Goal: Task Accomplishment & Management: Manage account settings

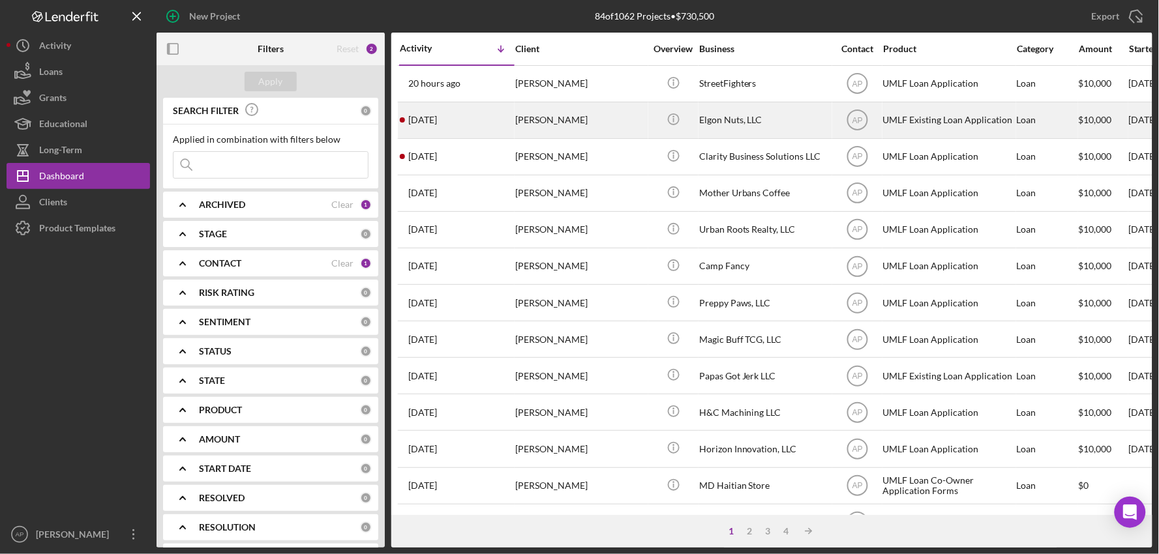
click at [524, 122] on div "[PERSON_NAME]" at bounding box center [580, 120] width 130 height 35
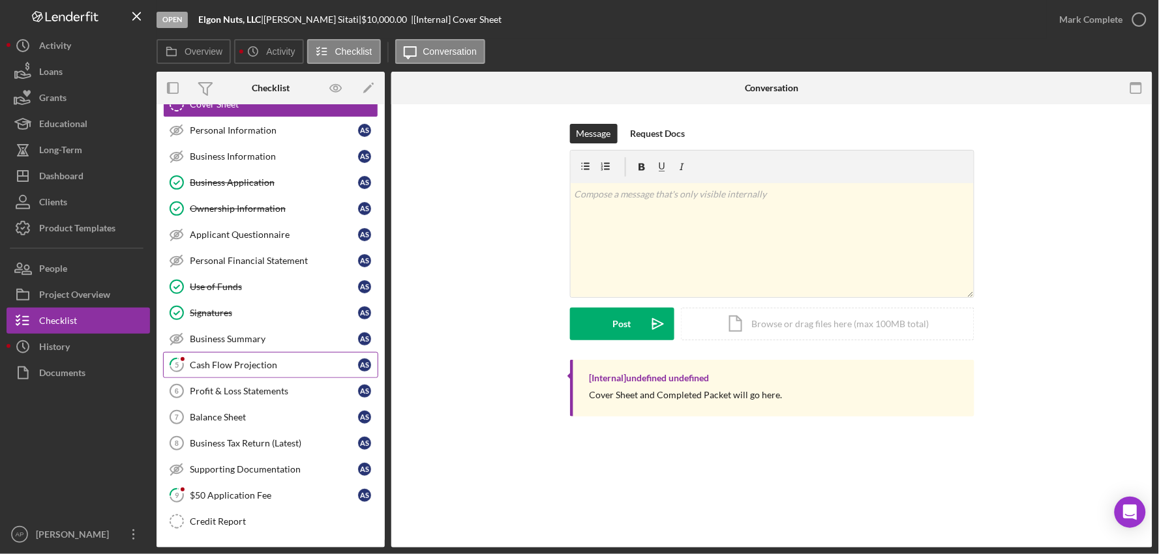
click at [239, 362] on div "Cash Flow Projection" at bounding box center [274, 365] width 168 height 10
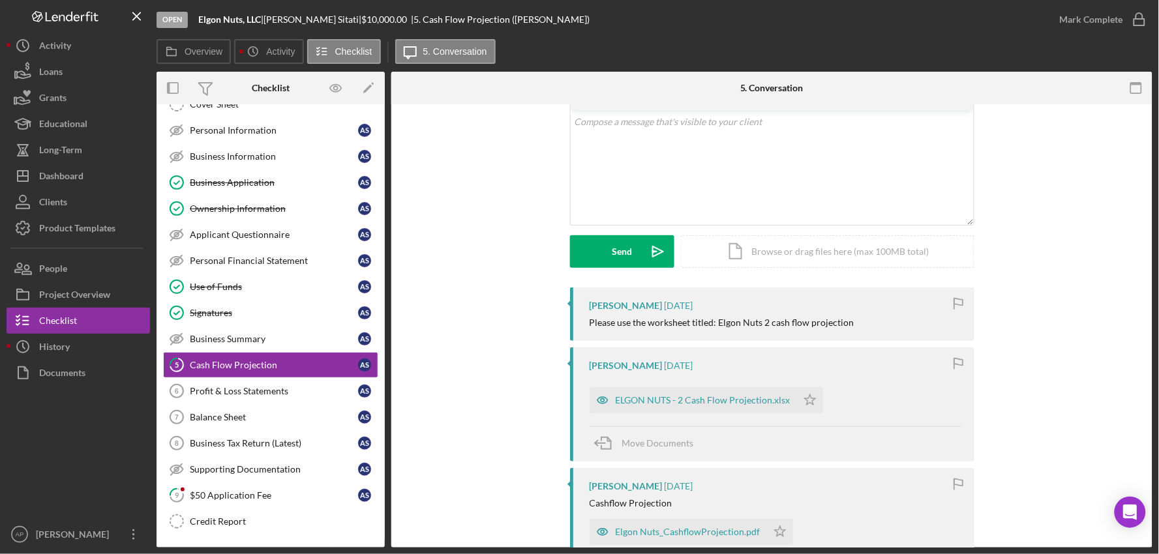
scroll to position [145, 0]
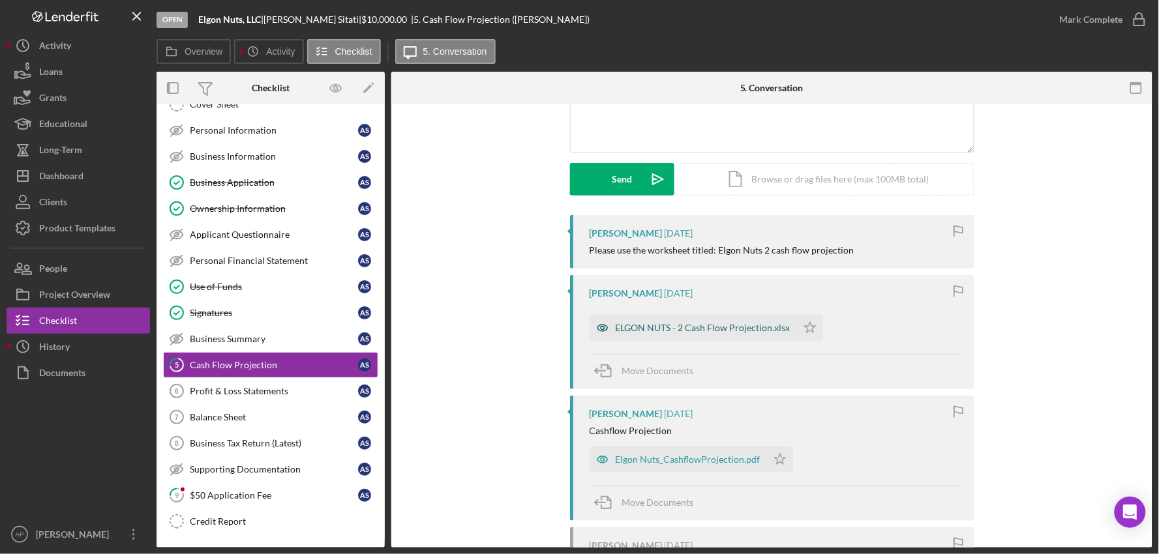
click at [689, 320] on div "ELGON NUTS - 2 Cash Flow Projection.xlsx" at bounding box center [693, 328] width 207 height 26
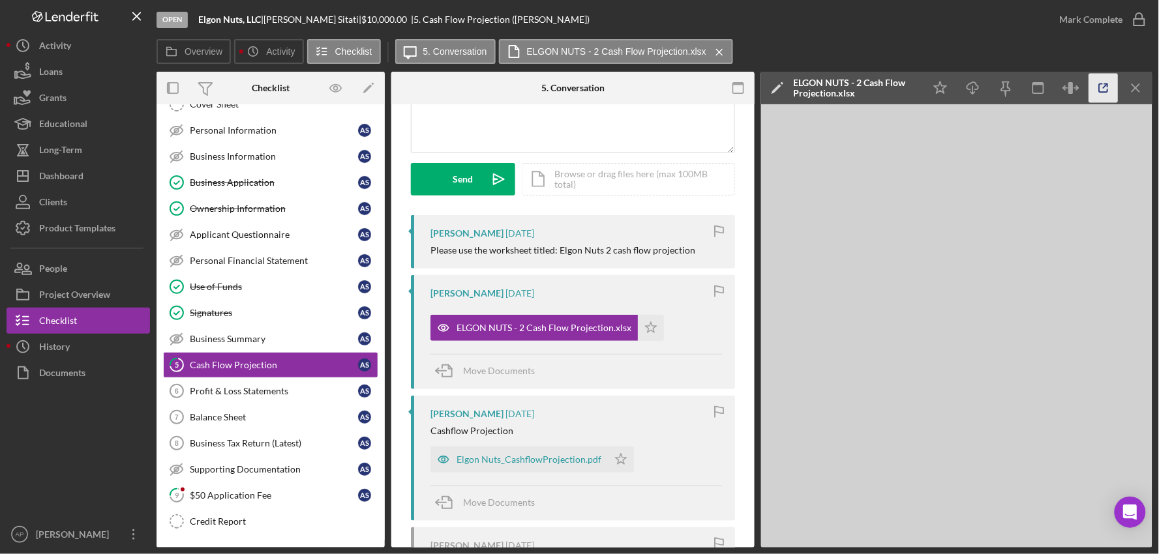
click at [1106, 87] on icon "button" at bounding box center [1103, 88] width 29 height 29
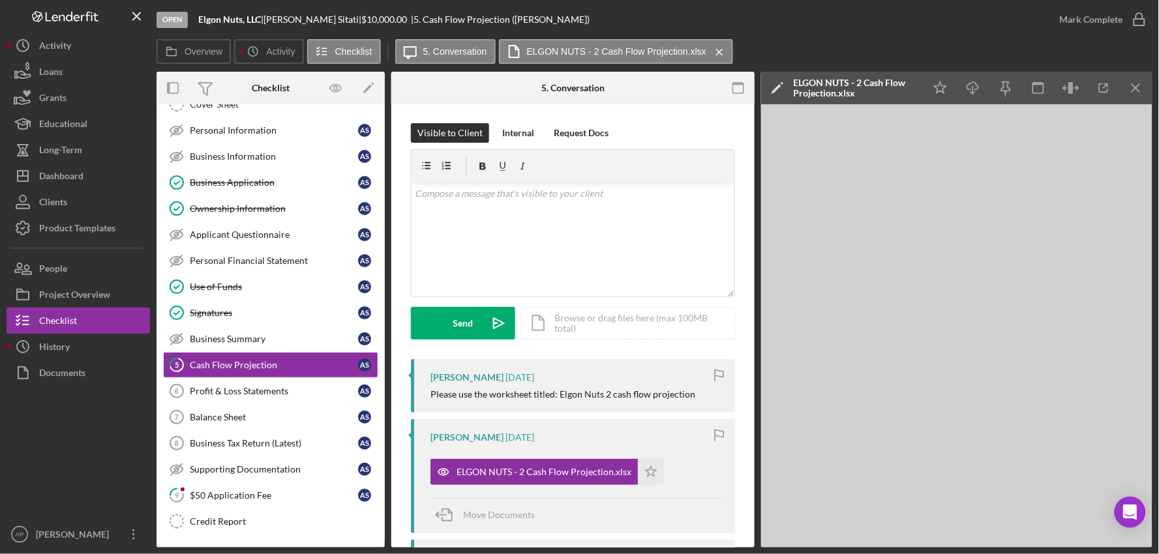
scroll to position [0, 0]
click at [536, 246] on div "v Color teal Color pink Remove color Add row above Add row below Add column bef…" at bounding box center [573, 240] width 323 height 114
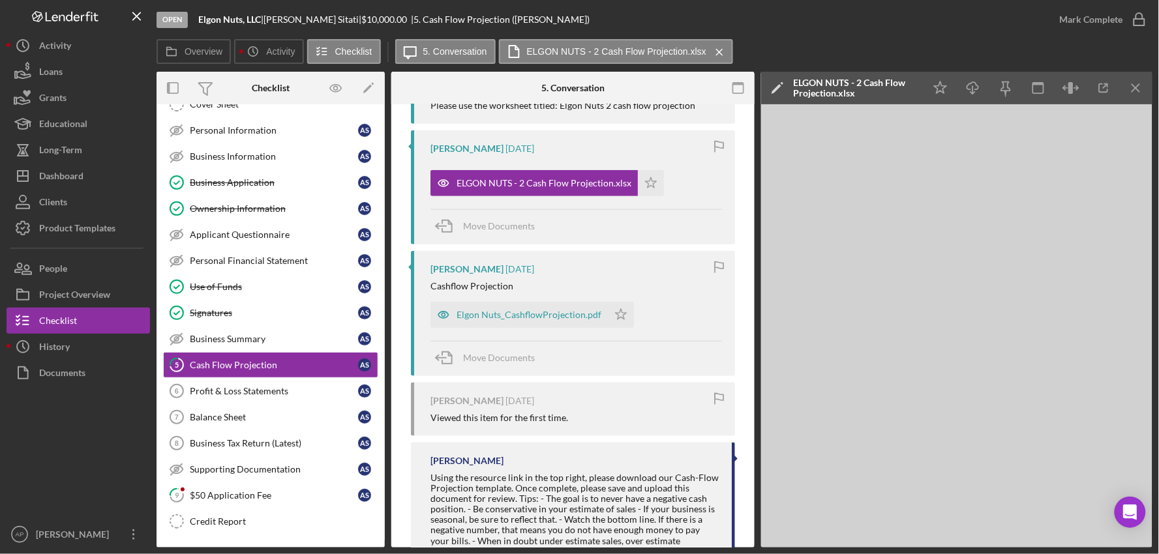
click at [554, 305] on div "Elgon Nuts_CashflowProjection.pdf" at bounding box center [518, 315] width 177 height 26
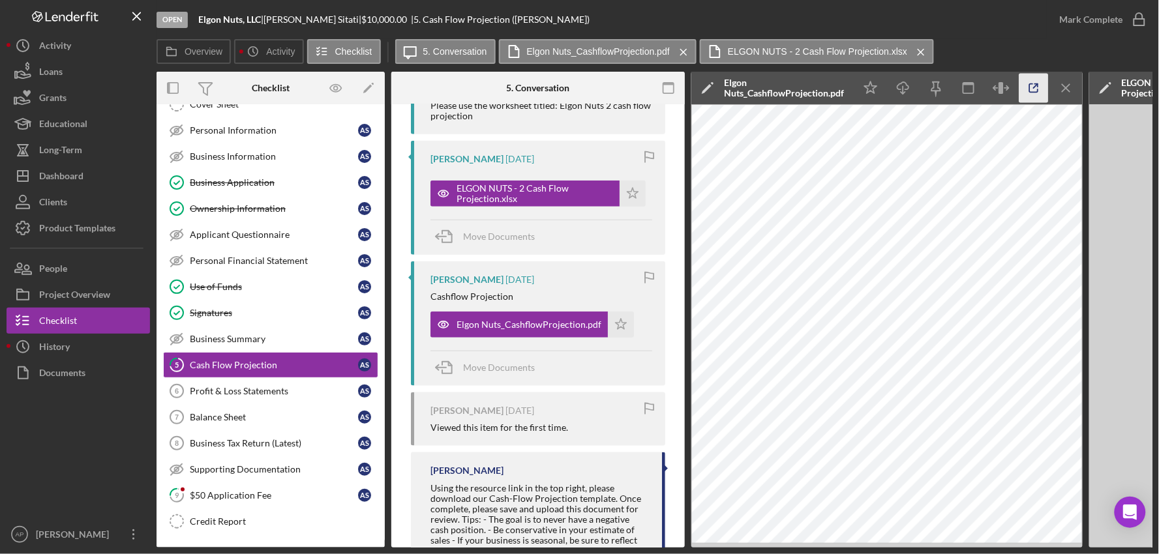
click at [1032, 85] on icon "button" at bounding box center [1033, 88] width 29 height 29
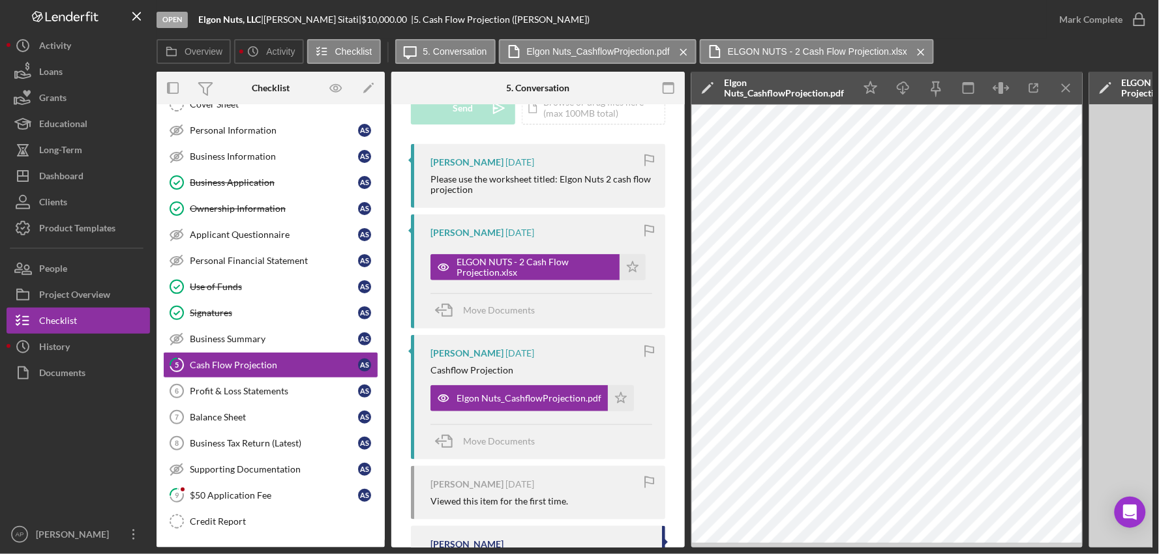
scroll to position [0, 0]
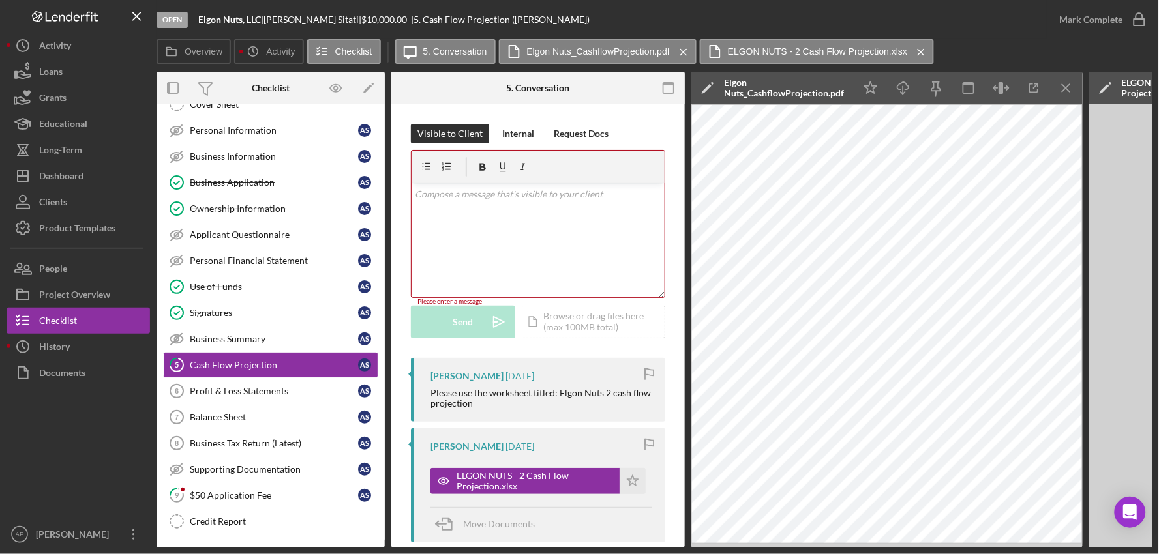
click at [537, 238] on div "v Color teal Color pink Remove color Add row above Add row below Add column bef…" at bounding box center [538, 240] width 253 height 114
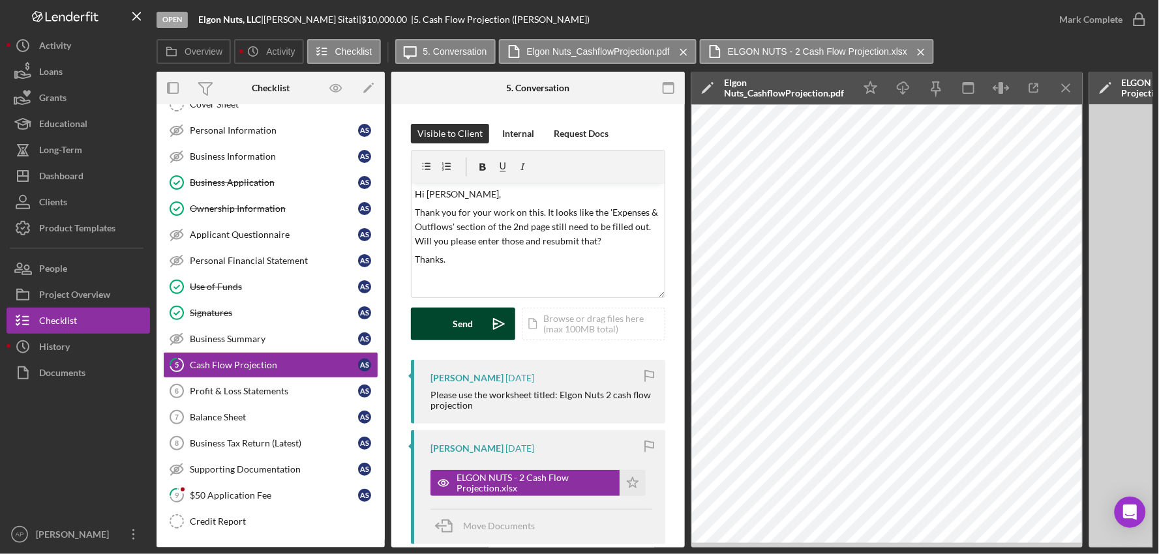
click at [460, 334] on div "Send" at bounding box center [463, 324] width 20 height 33
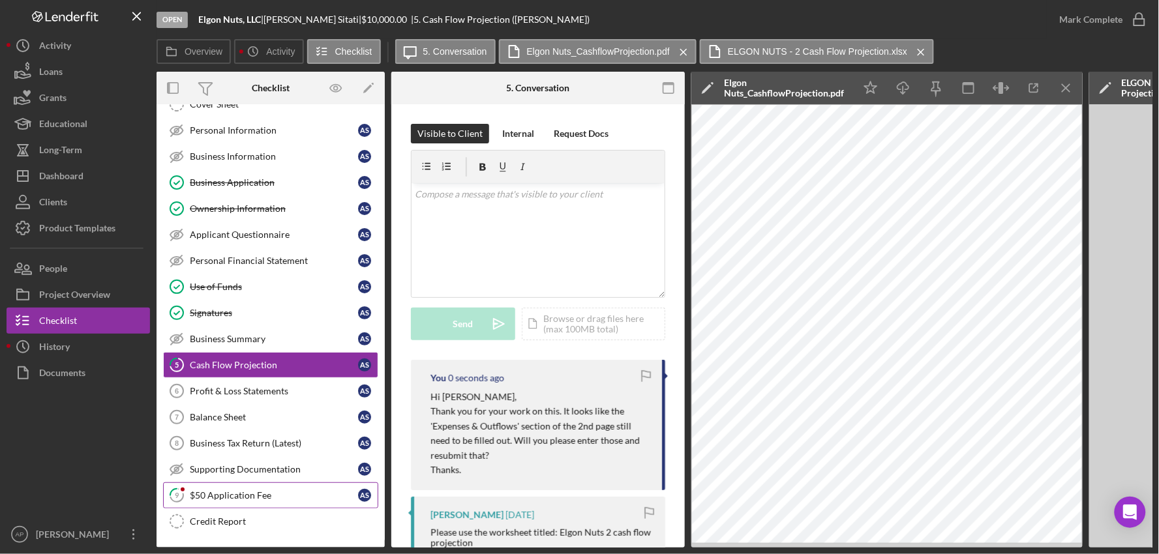
click at [271, 494] on div "$50 Application Fee" at bounding box center [274, 495] width 168 height 10
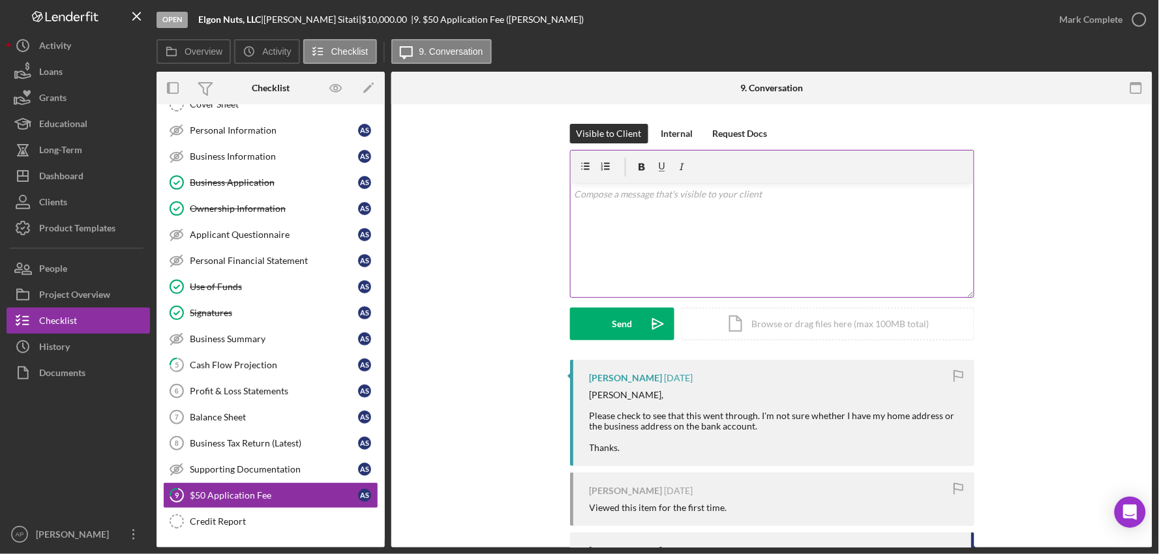
click at [616, 213] on div "v Color teal Color pink Remove color Add row above Add row below Add column bef…" at bounding box center [772, 240] width 403 height 114
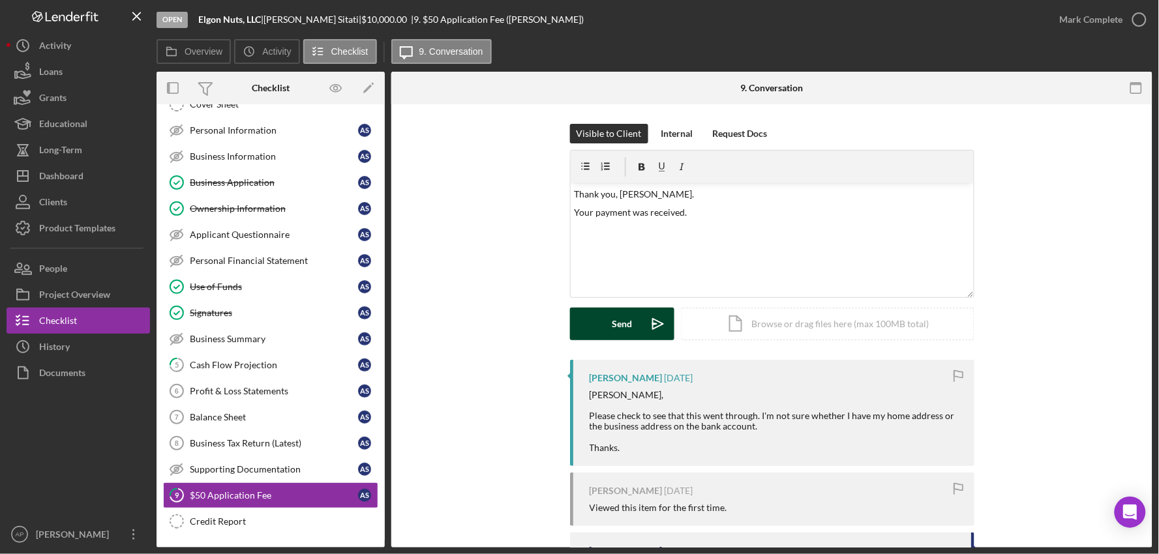
click at [582, 323] on button "Send Icon/icon-invite-send" at bounding box center [622, 324] width 104 height 33
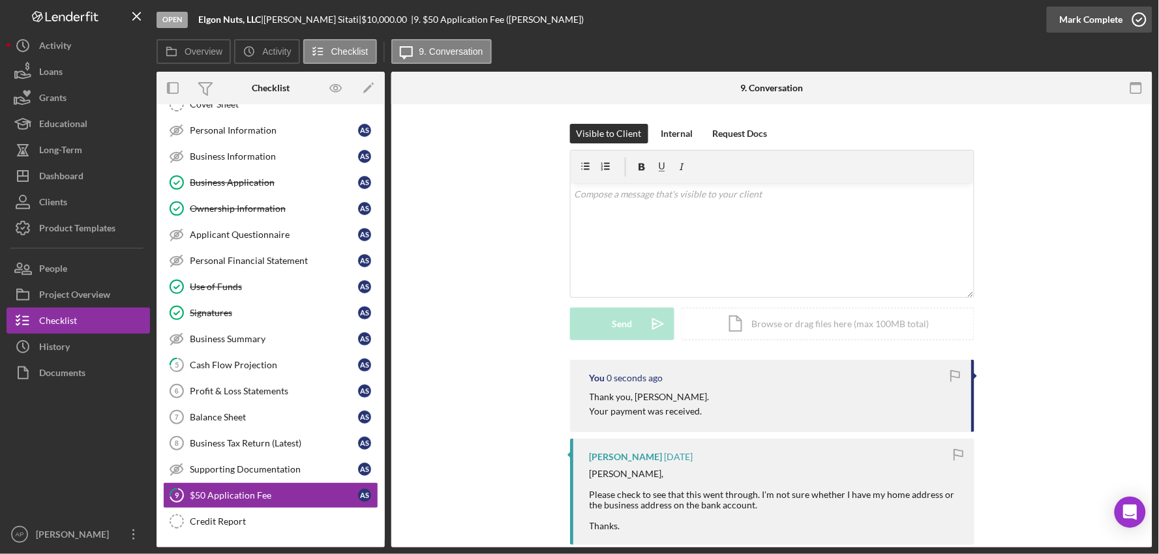
click at [1084, 20] on div "Mark Complete" at bounding box center [1091, 20] width 63 height 26
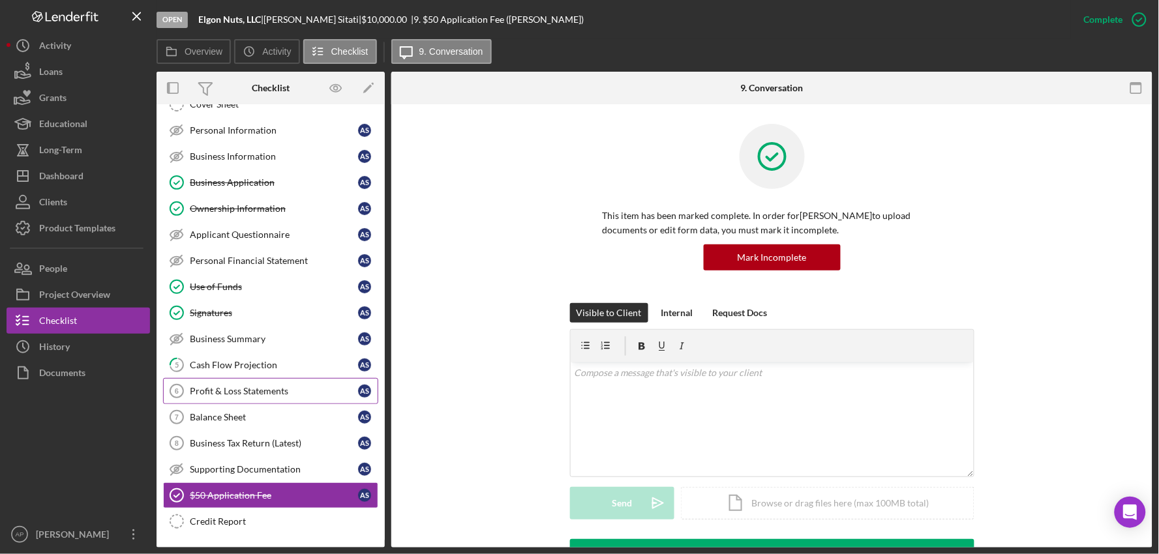
click at [252, 383] on link "Profit & Loss Statements 6 Profit & Loss Statements A S" at bounding box center [270, 391] width 215 height 26
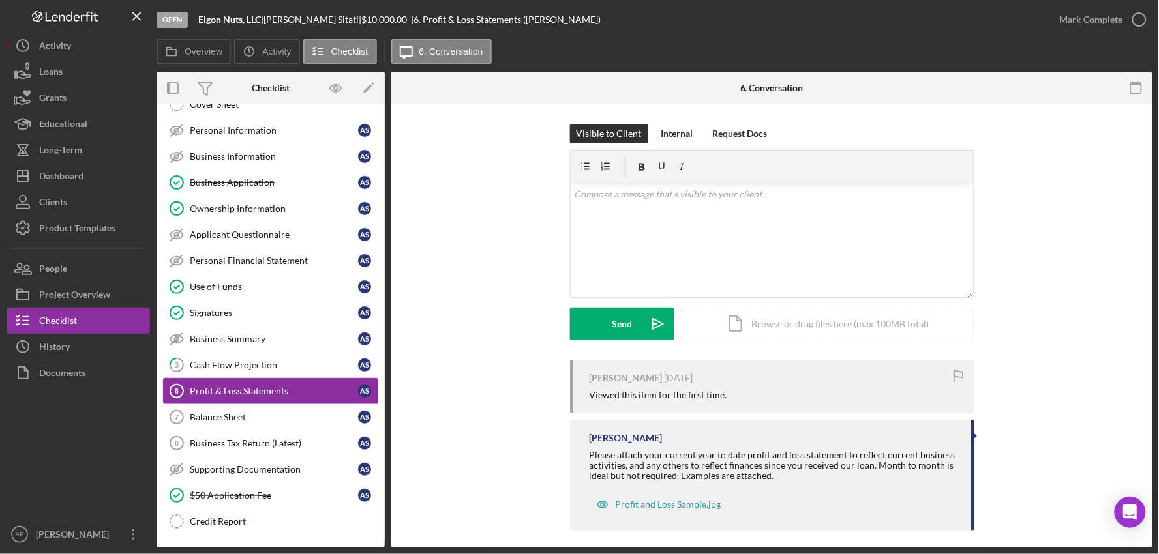
scroll to position [48, 0]
click at [683, 244] on div "v Color teal Color pink Remove color Add row above Add row below Add column bef…" at bounding box center [772, 240] width 403 height 114
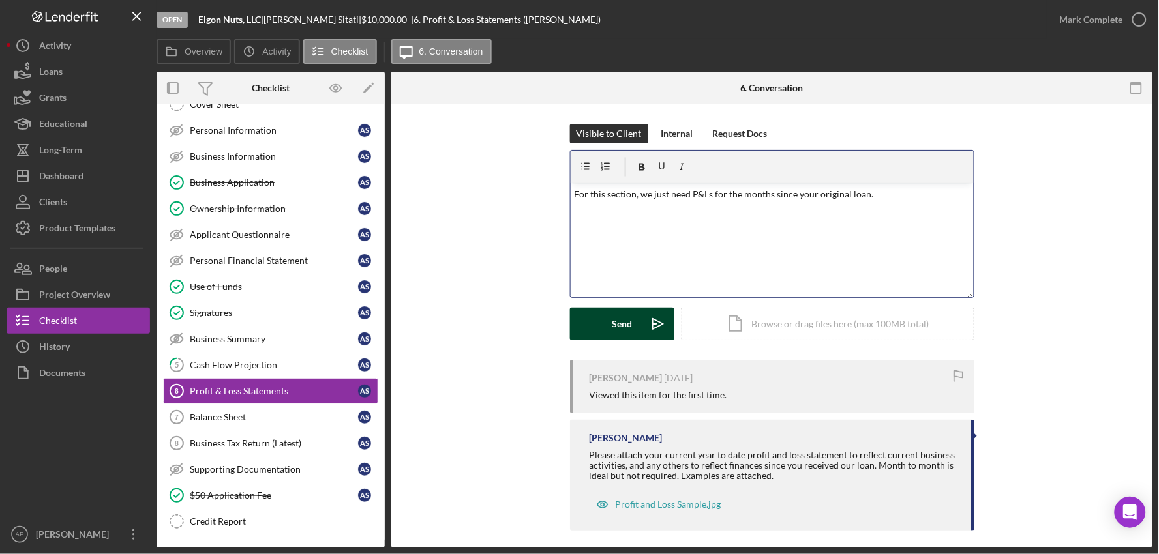
click at [613, 328] on div "Send" at bounding box center [622, 324] width 20 height 33
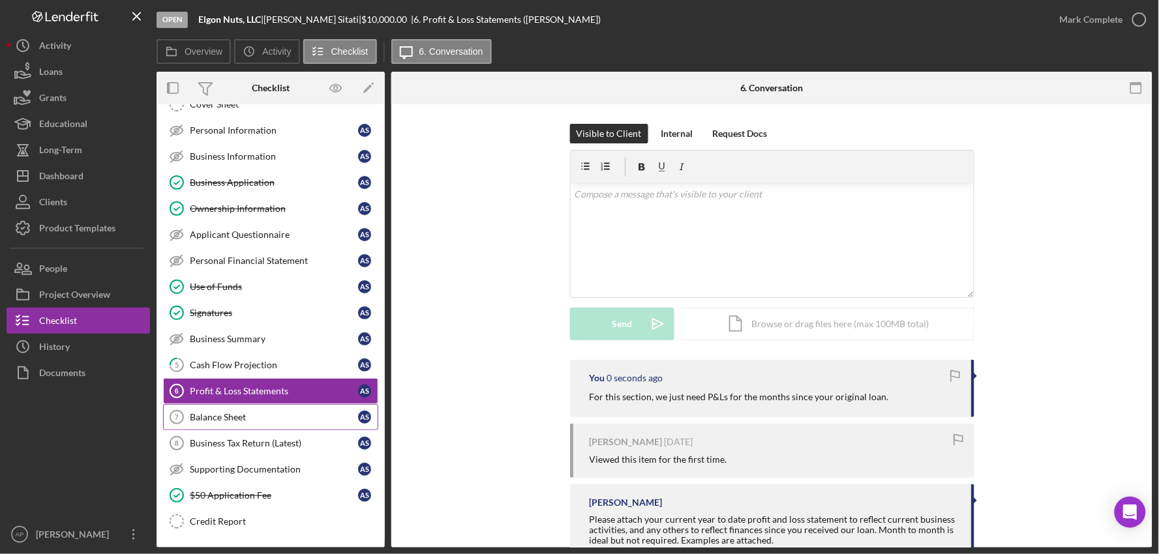
click at [238, 413] on div "Balance Sheet" at bounding box center [274, 417] width 168 height 10
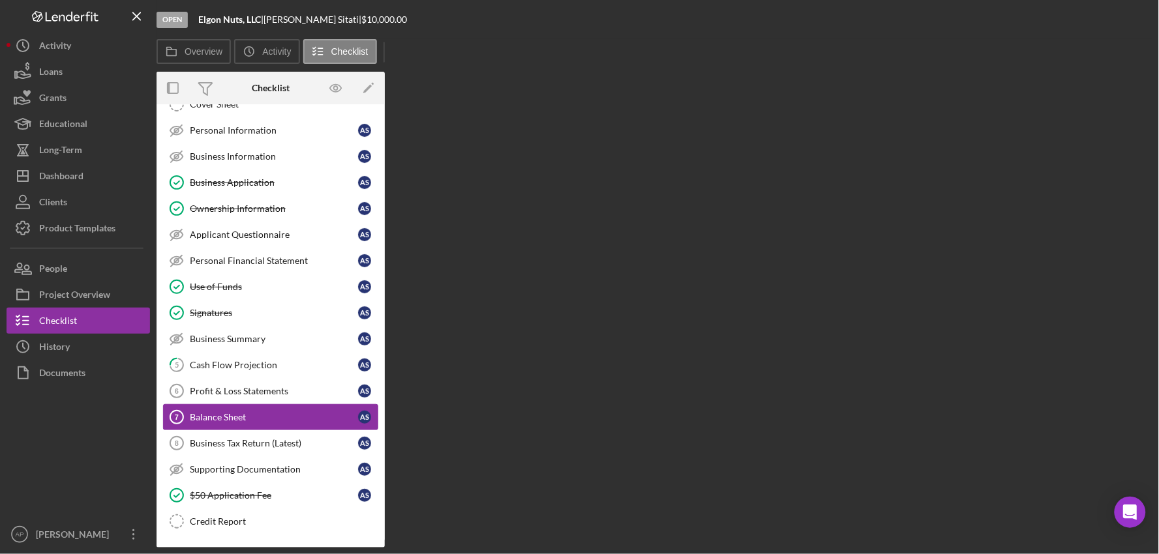
scroll to position [48, 0]
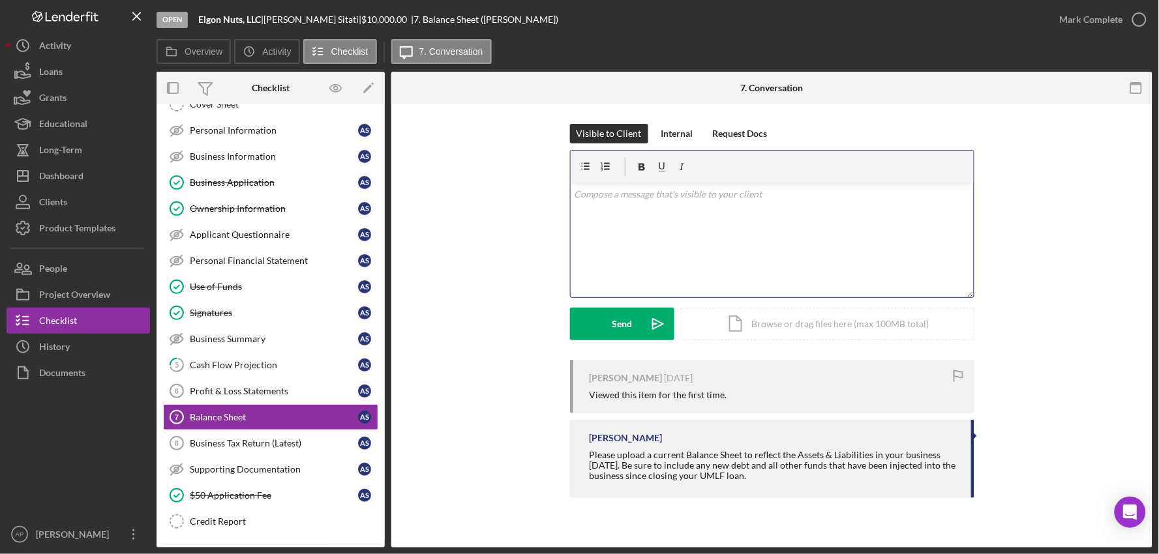
drag, startPoint x: 647, startPoint y: 231, endPoint x: 652, endPoint y: 223, distance: 9.4
click at [649, 229] on div "v Color teal Color pink Remove color Add row above Add row below Add column bef…" at bounding box center [772, 240] width 403 height 114
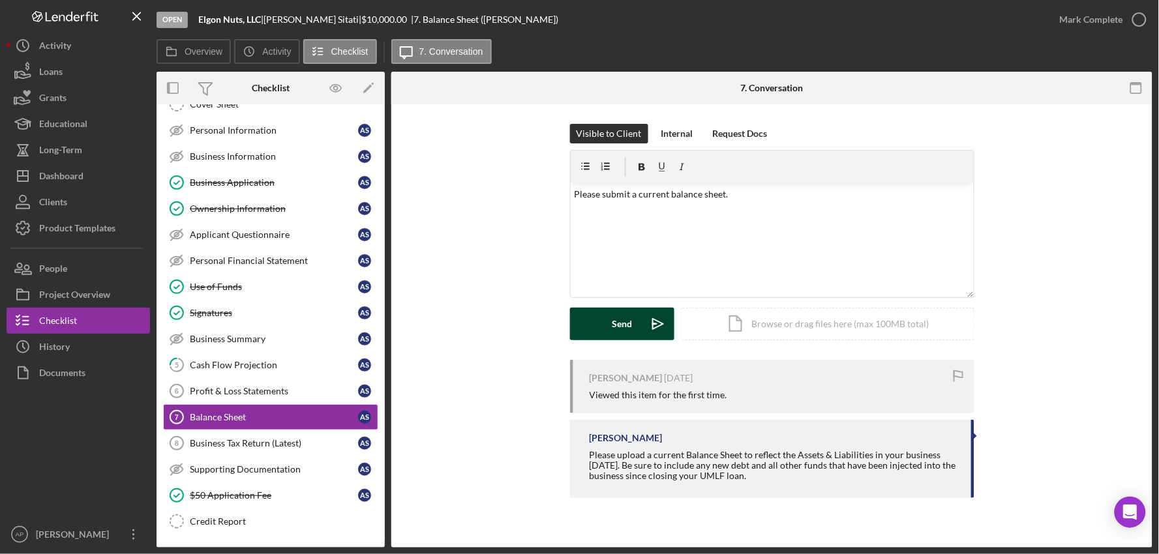
click at [588, 335] on button "Send Icon/icon-invite-send" at bounding box center [622, 324] width 104 height 33
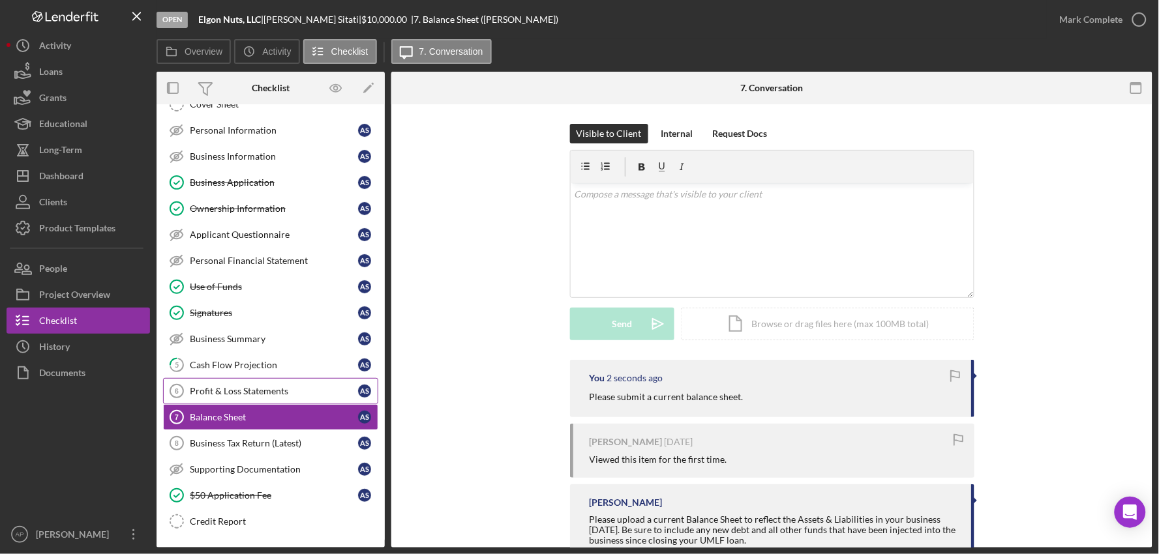
scroll to position [0, 0]
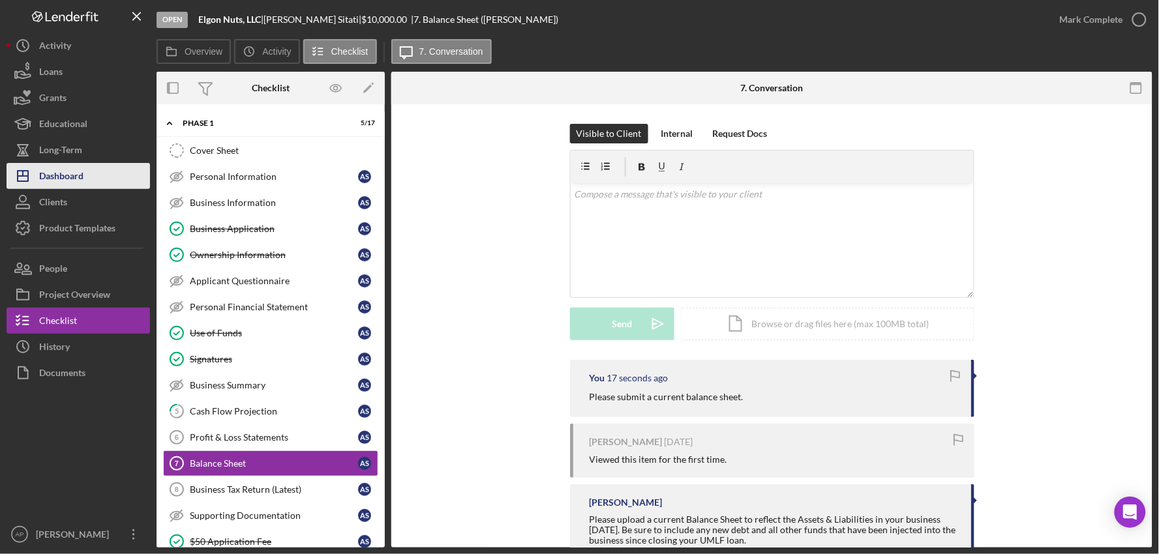
click at [124, 177] on button "Icon/Dashboard Dashboard" at bounding box center [78, 176] width 143 height 26
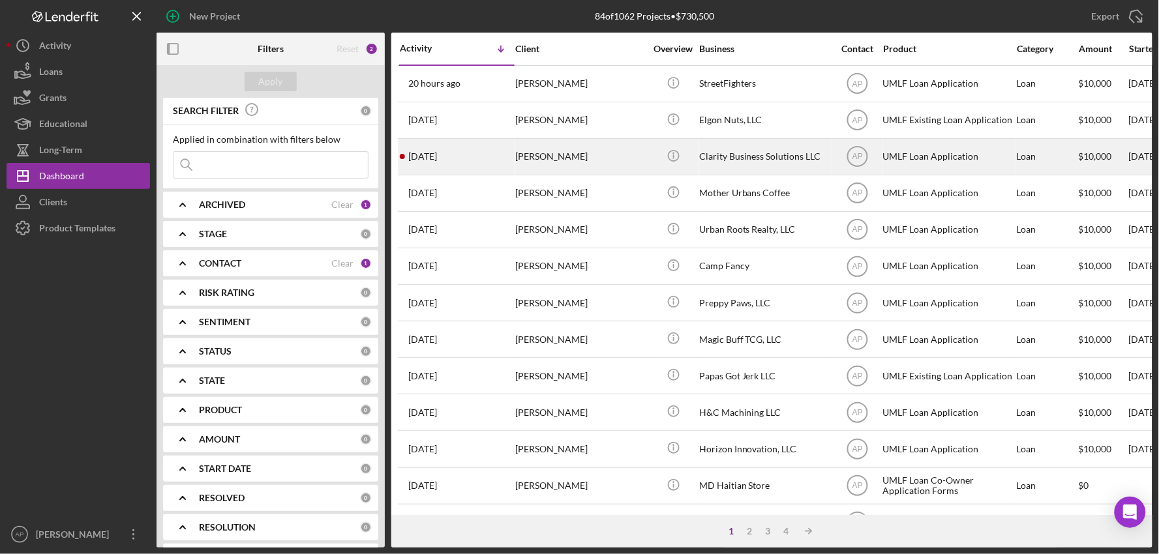
click at [743, 161] on div "Clarity Business Solutions LLC" at bounding box center [764, 157] width 130 height 35
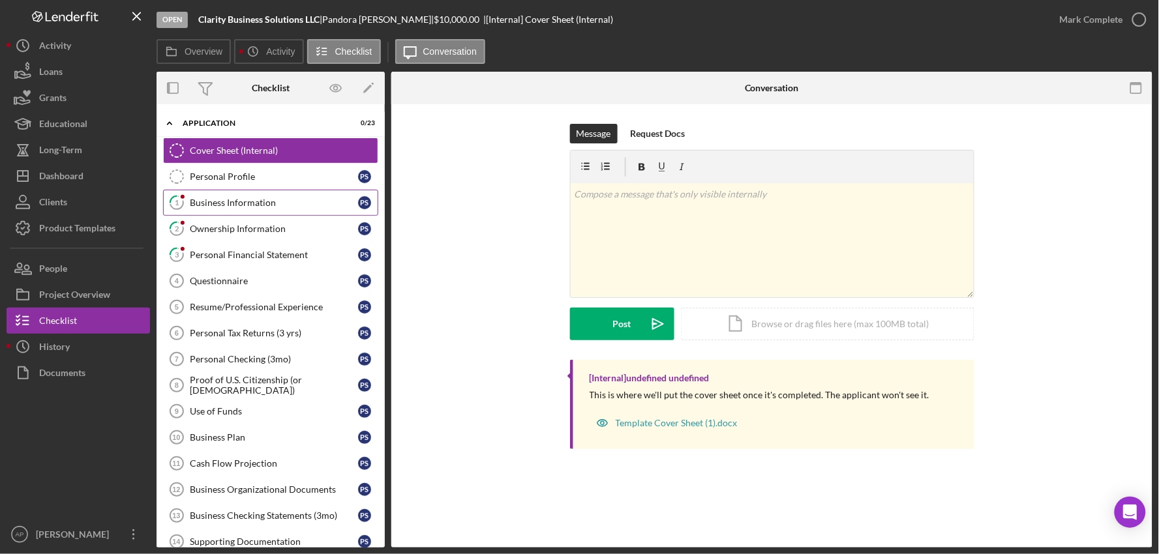
click at [209, 194] on link "1 Business Information P S" at bounding box center [270, 203] width 215 height 26
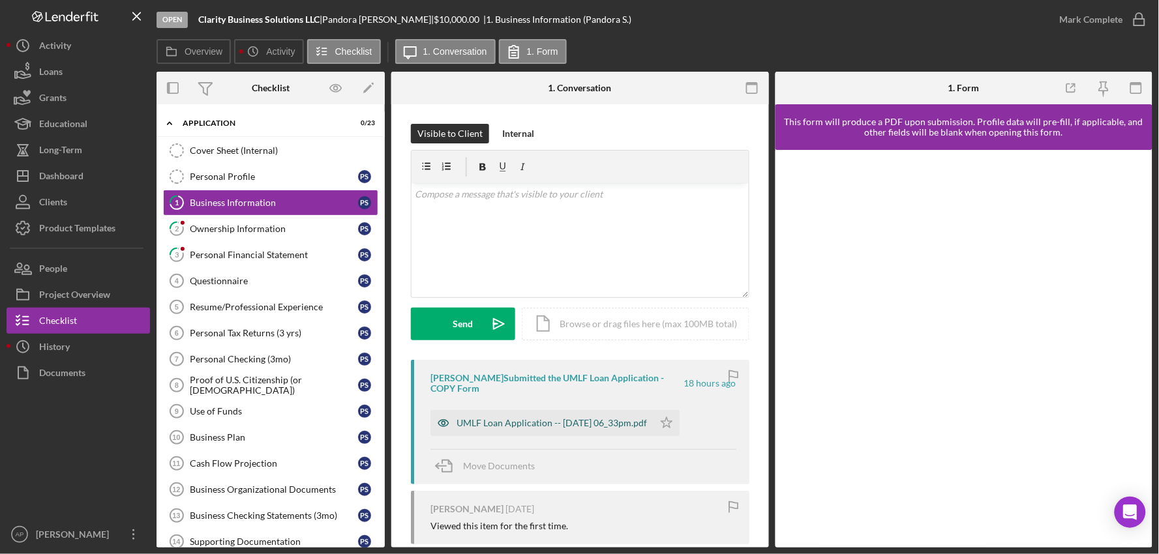
click at [568, 415] on div "UMLF Loan Application -- 2025-08-13 06_33pm.pdf" at bounding box center [541, 423] width 223 height 26
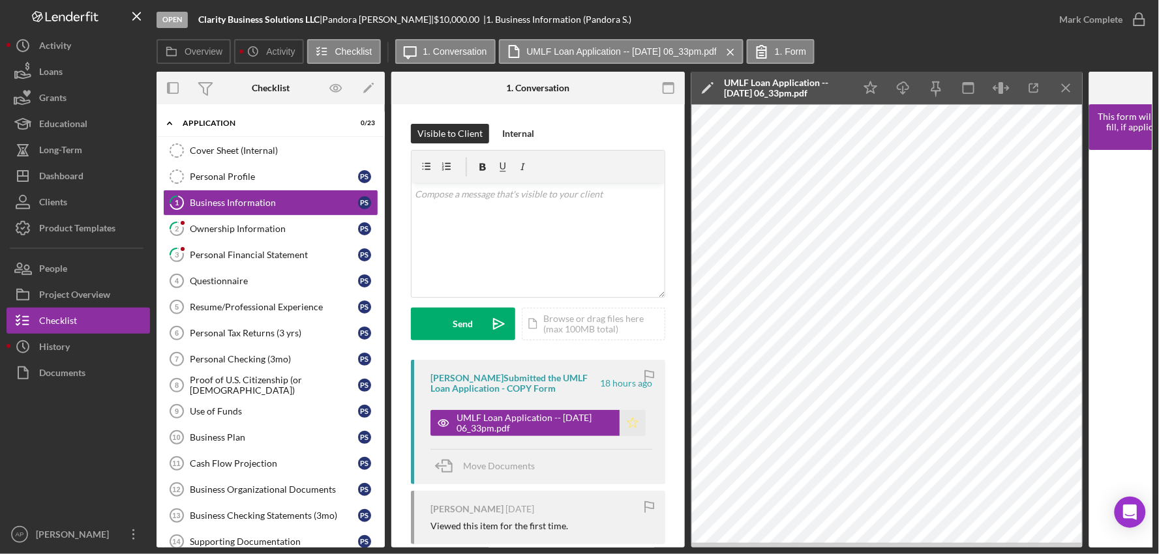
click at [634, 431] on icon "Icon/Star" at bounding box center [633, 423] width 26 height 26
click at [1126, 28] on icon "button" at bounding box center [1139, 19] width 33 height 33
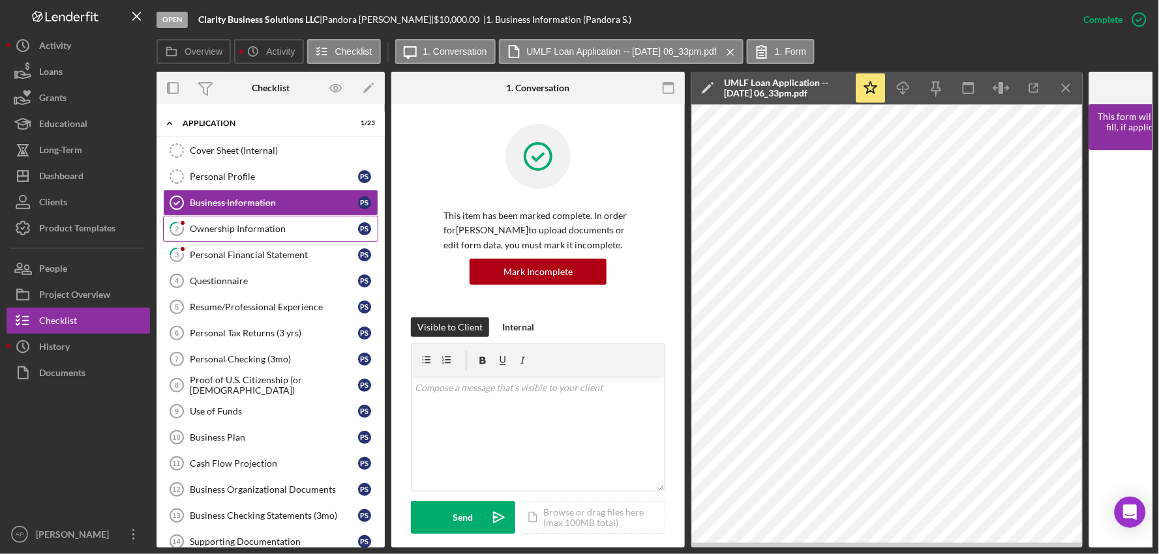
click at [243, 235] on link "2 Ownership Information P S" at bounding box center [270, 229] width 215 height 26
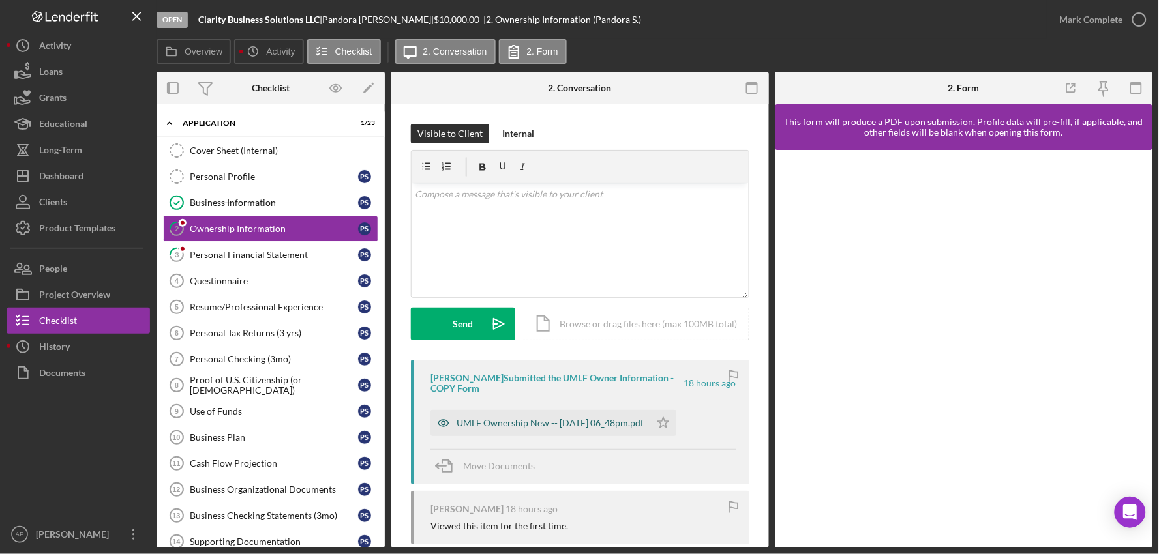
click at [569, 436] on div "UMLF Ownership New -- 2025-08-13 06_48pm.pdf" at bounding box center [540, 423] width 220 height 26
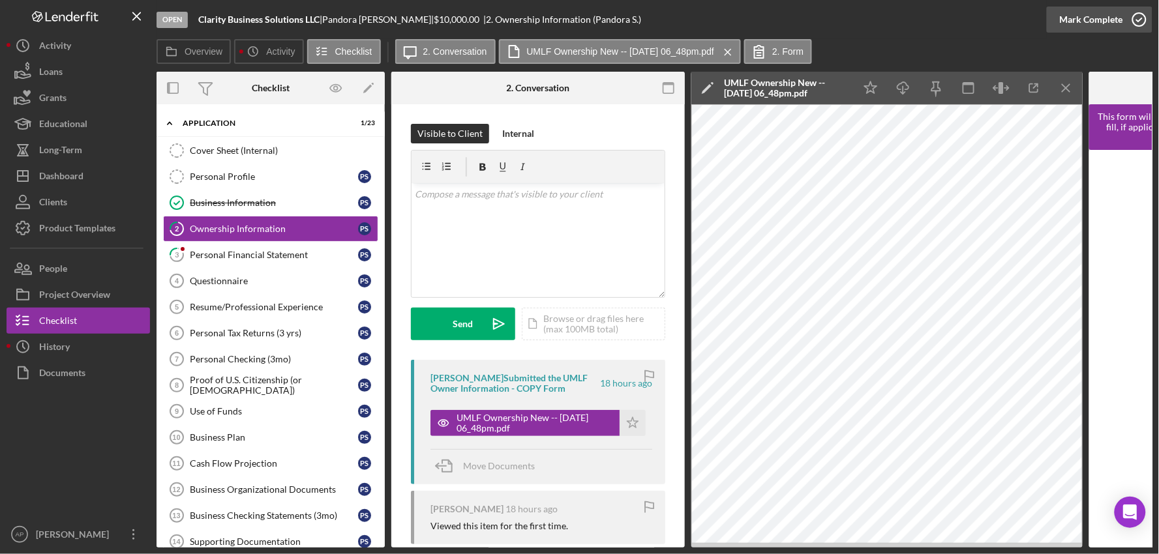
click at [1135, 20] on icon "button" at bounding box center [1139, 19] width 33 height 33
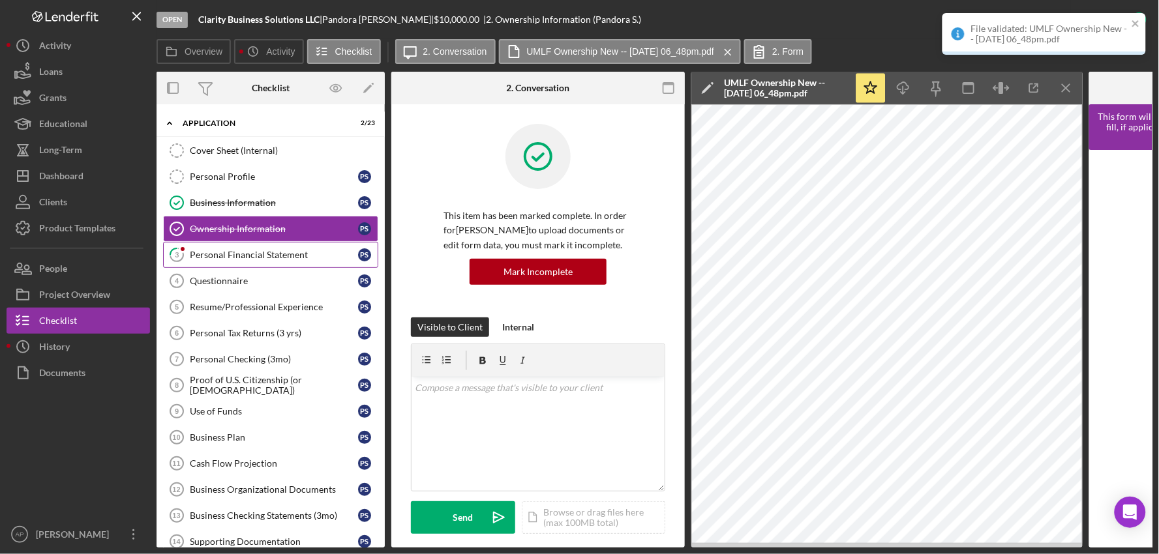
click at [192, 256] on icon "3" at bounding box center [176, 255] width 33 height 33
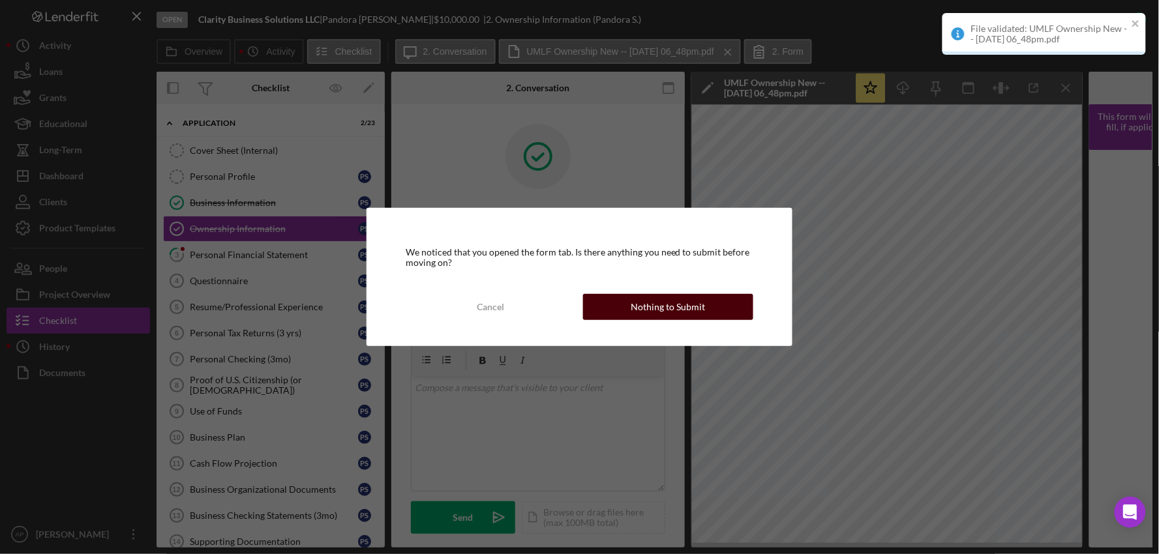
click at [609, 313] on button "Nothing to Submit" at bounding box center [668, 307] width 171 height 26
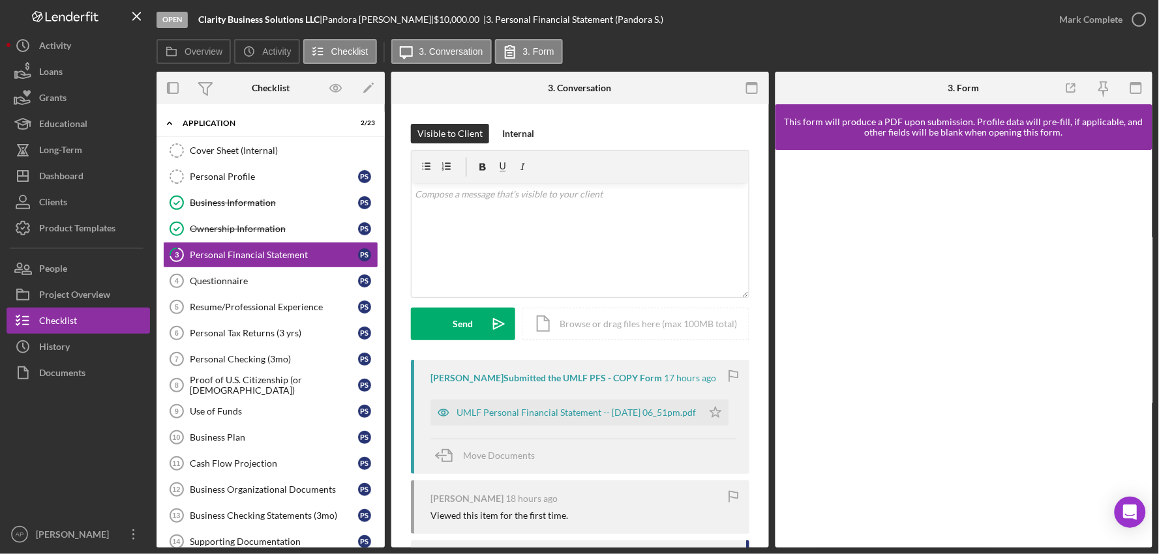
click at [542, 395] on div "UMLF Personal Financial Statement -- 2025-08-13 06_51pm.pdf Icon/Star" at bounding box center [582, 409] width 305 height 33
click at [543, 412] on div "UMLF Personal Financial Statement -- 2025-08-13 06_51pm.pdf" at bounding box center [576, 413] width 239 height 10
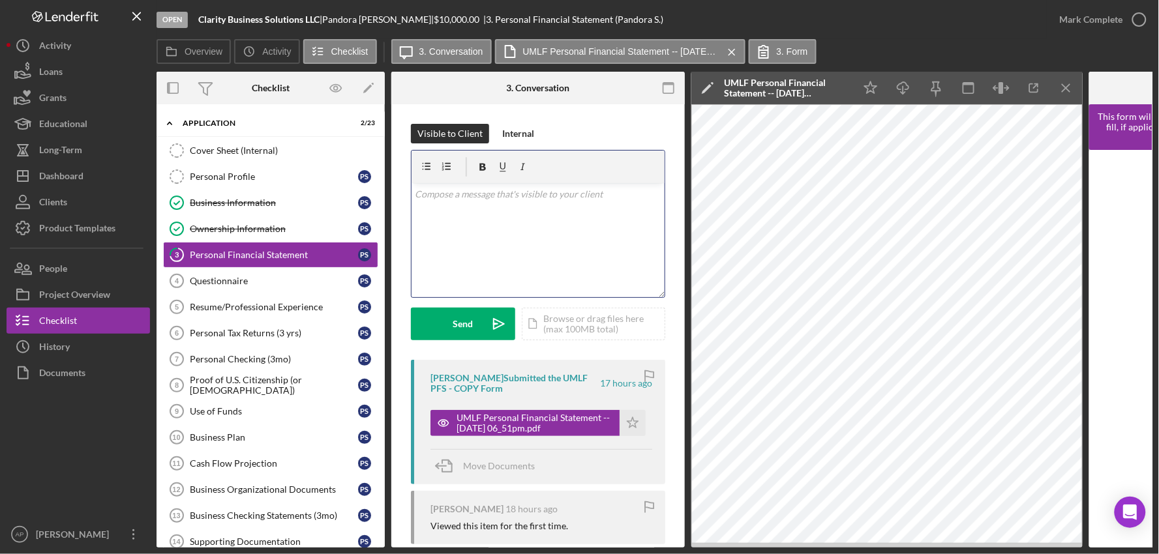
click at [447, 232] on div "v Color teal Color pink Remove color Add row above Add row below Add column bef…" at bounding box center [538, 240] width 253 height 114
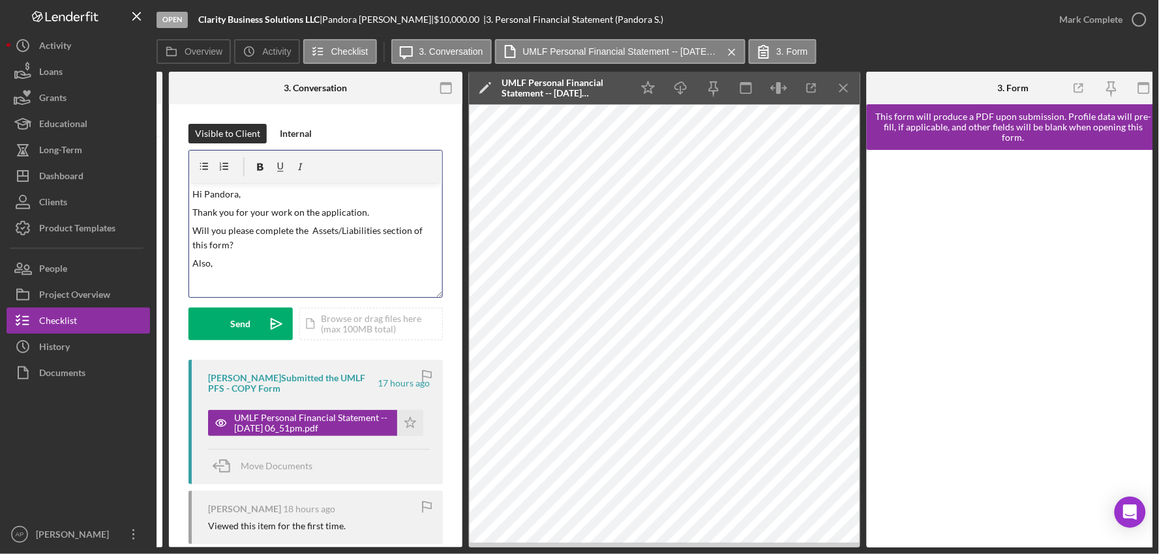
scroll to position [0, 230]
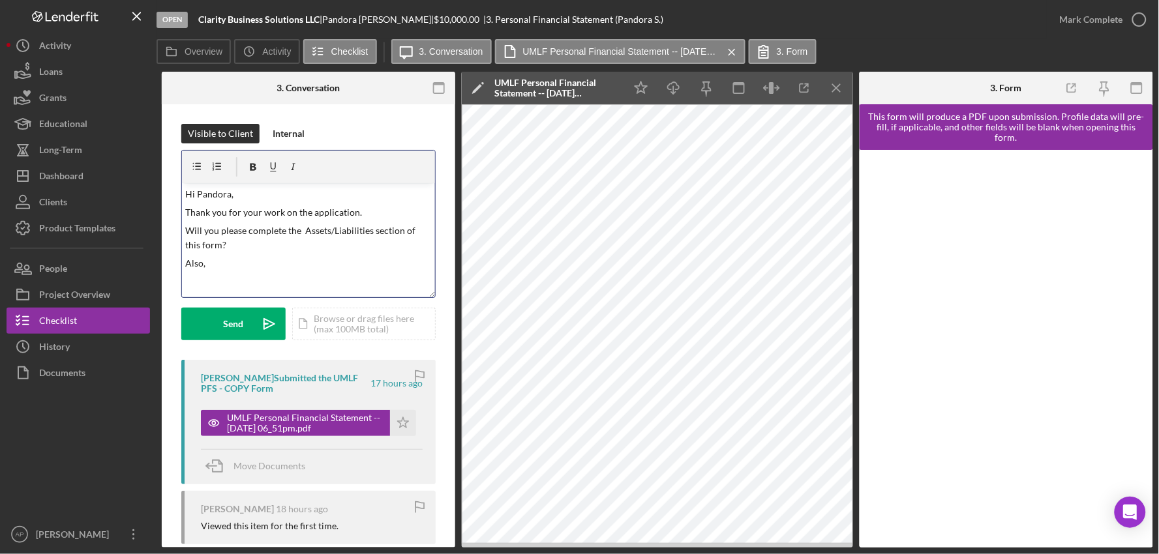
click at [305, 232] on p "Will you please complete the Assets/Liabilities section of this form?" at bounding box center [309, 238] width 246 height 29
click at [256, 250] on p "Will you please complete the Personal Balance Sheet (Assets/Liabilities section…" at bounding box center [309, 238] width 246 height 29
click at [241, 263] on p "Also," at bounding box center [309, 263] width 246 height 14
click at [398, 262] on p "Also, according to the numbers entered, it appears" at bounding box center [309, 263] width 246 height 14
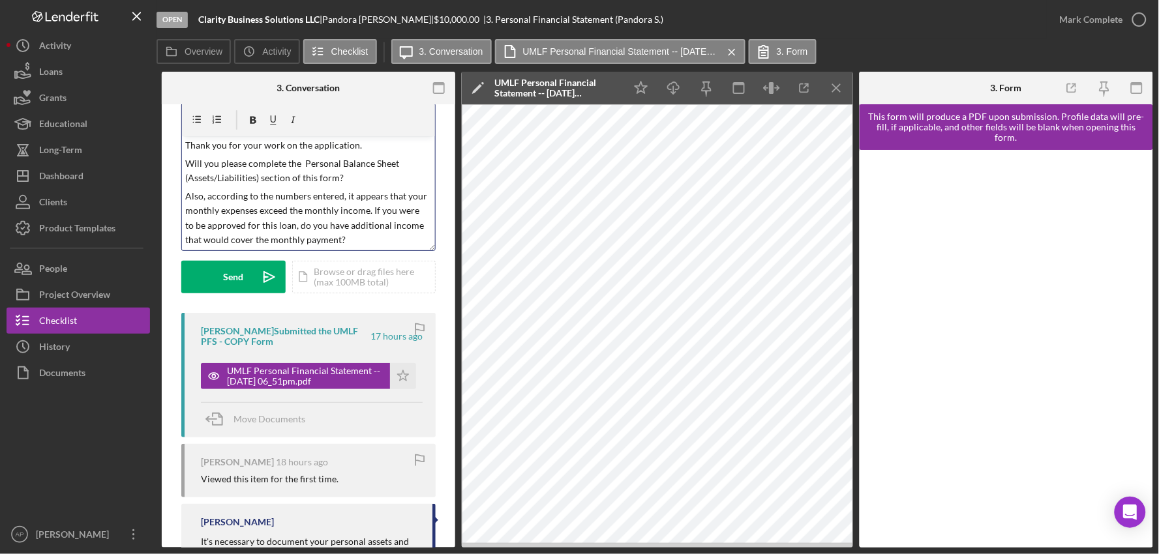
scroll to position [72, 0]
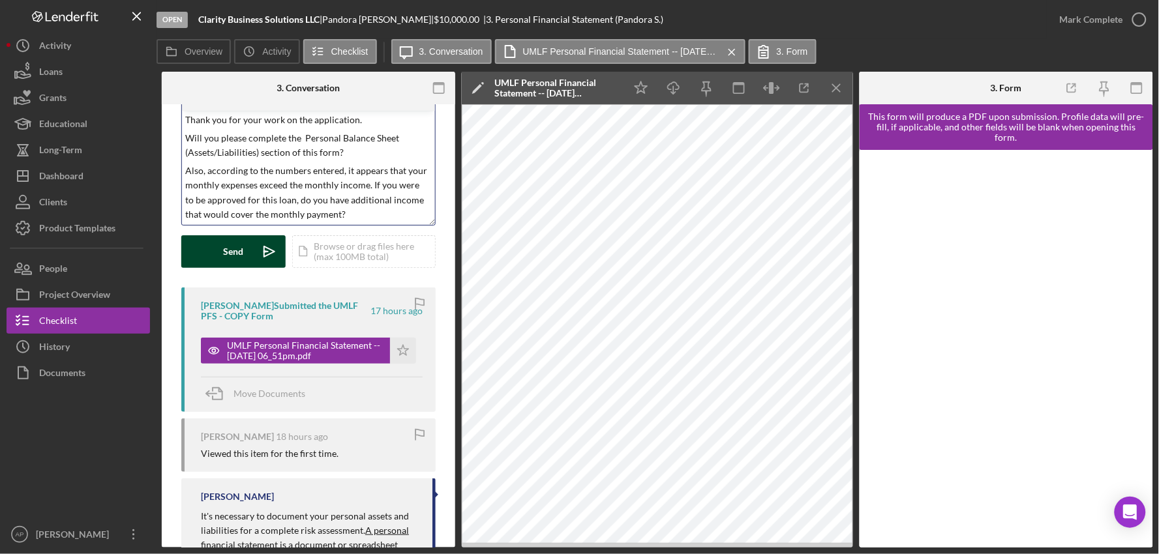
click at [250, 260] on button "Send Icon/icon-invite-send" at bounding box center [233, 251] width 104 height 33
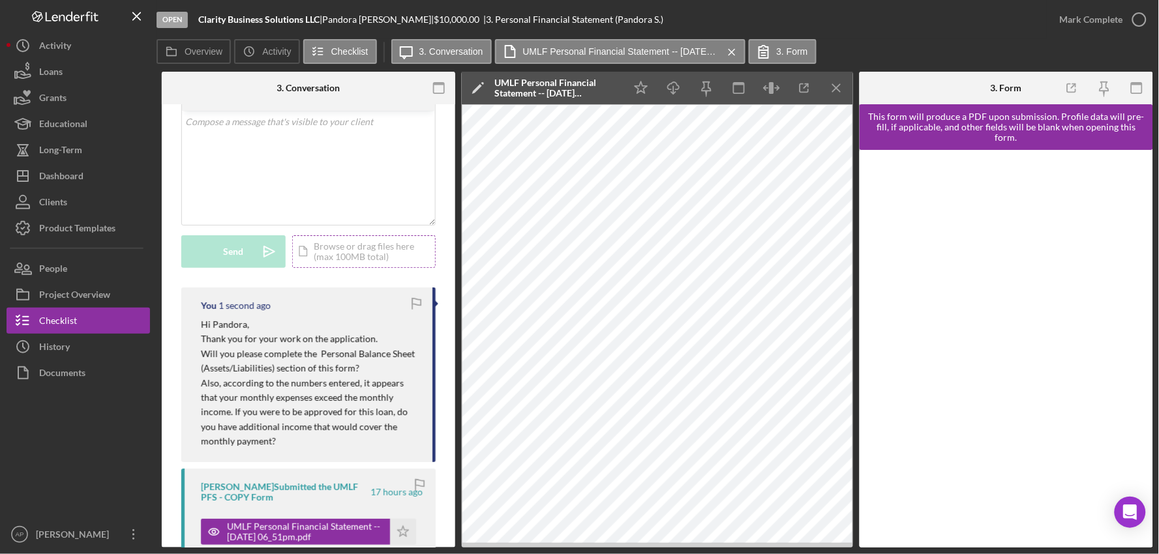
scroll to position [0, 0]
click at [82, 184] on div "Dashboard" at bounding box center [61, 177] width 44 height 29
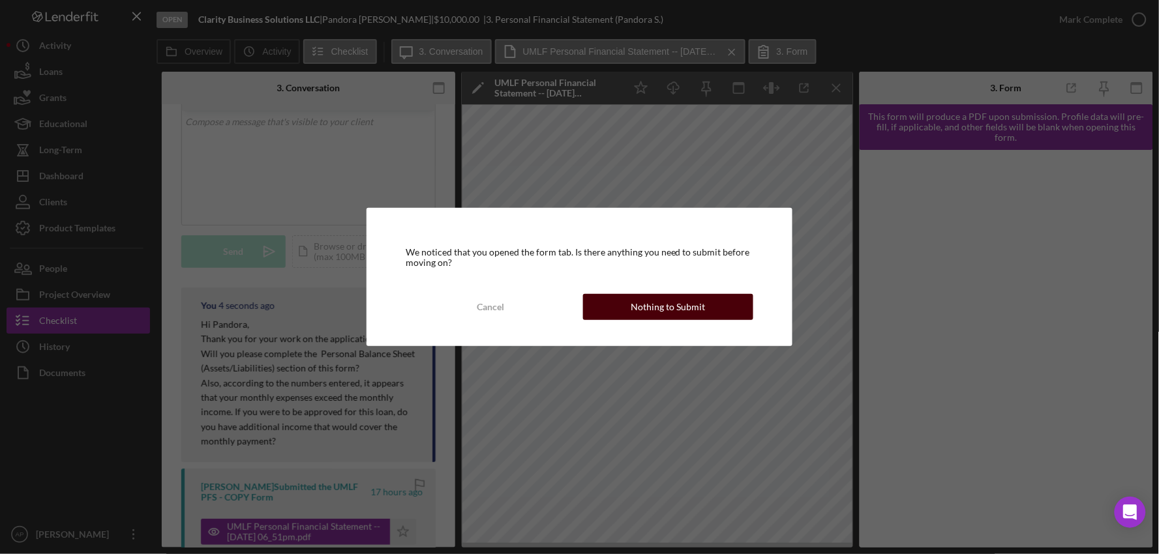
click at [676, 305] on div "Nothing to Submit" at bounding box center [668, 307] width 74 height 26
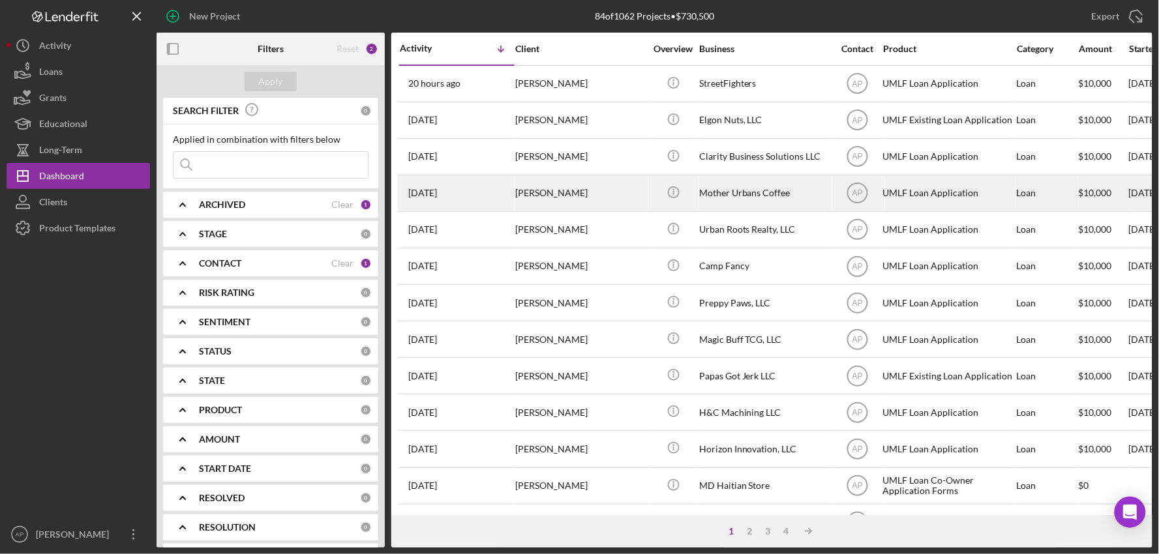
click at [600, 209] on div "Rodger Goeceritz" at bounding box center [580, 193] width 130 height 35
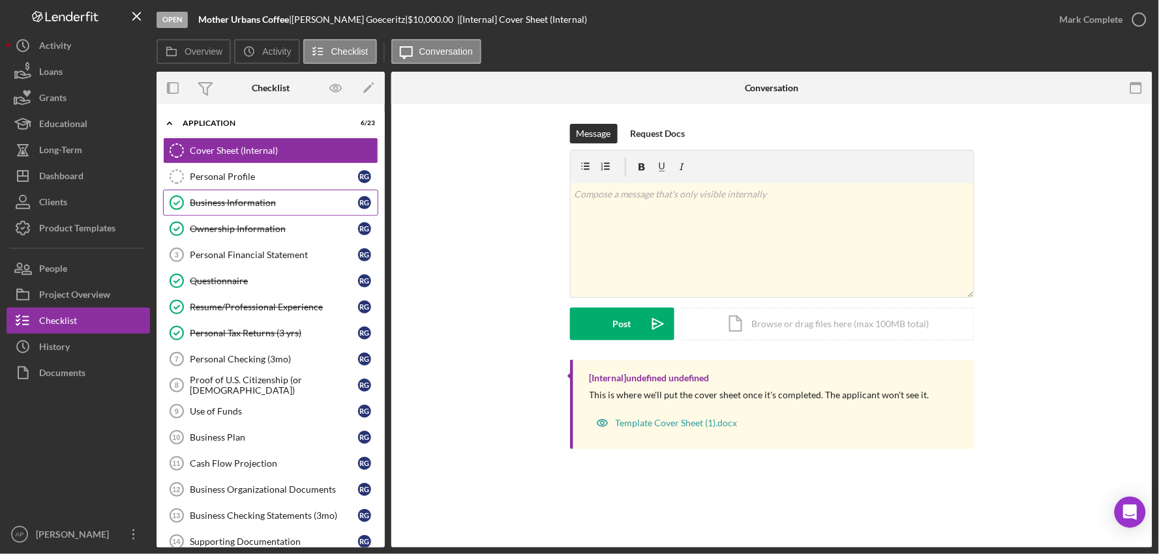
click at [246, 192] on link "Business Information Business Information R G" at bounding box center [270, 203] width 215 height 26
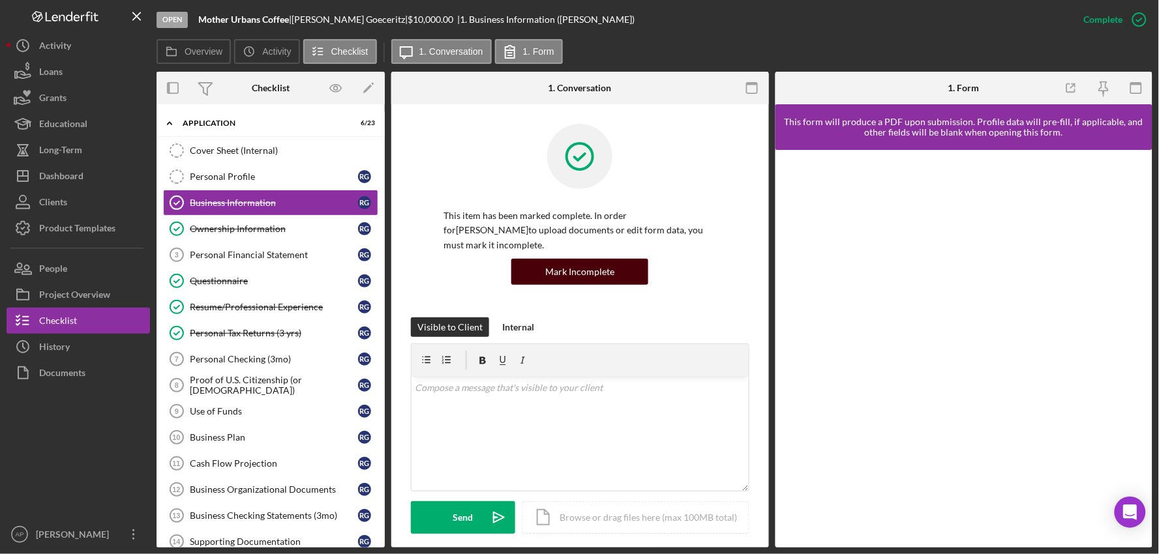
click at [569, 272] on div "Mark Incomplete" at bounding box center [579, 272] width 69 height 26
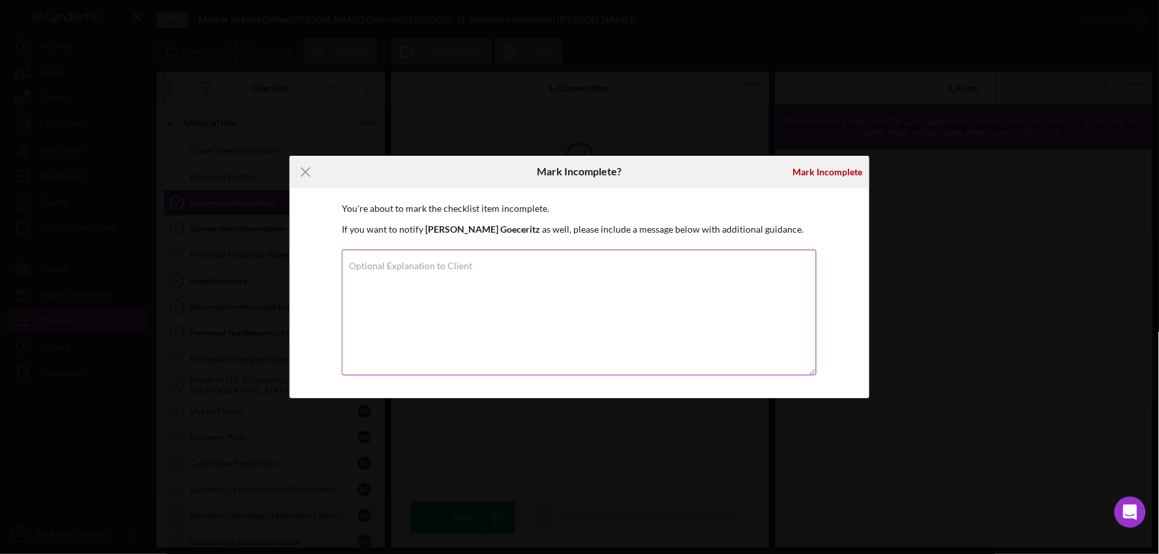
click at [569, 341] on textarea "Optional Explanation to Client" at bounding box center [579, 313] width 475 height 126
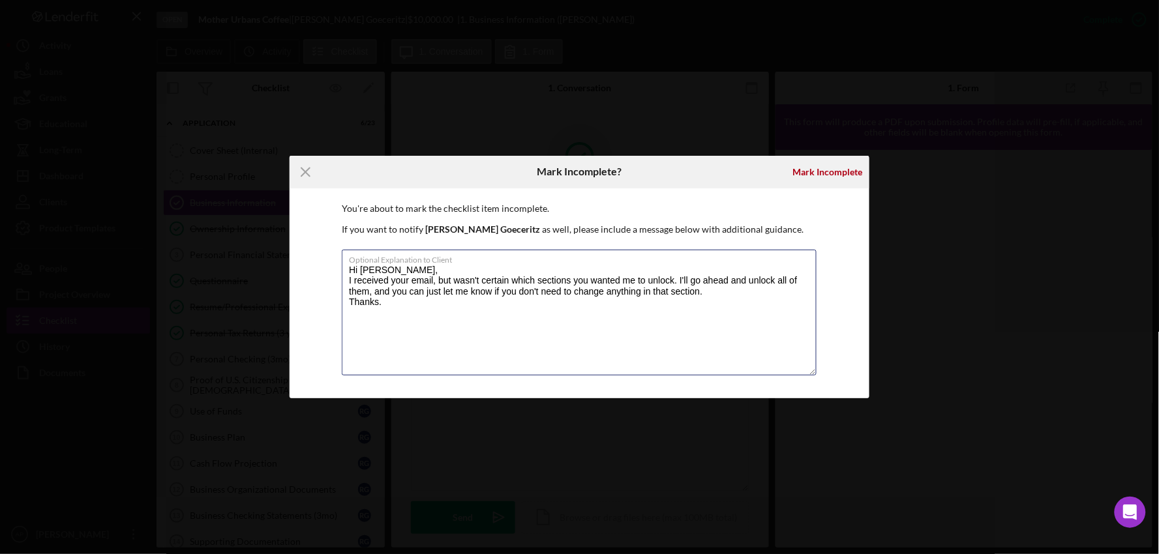
type textarea "Hi Rodger, I received your email, but wasn't certain which sections you wanted …"
drag, startPoint x: 779, startPoint y: 183, endPoint x: 792, endPoint y: 177, distance: 14.0
click at [779, 183] on div "Mark Incomplete" at bounding box center [772, 172] width 193 height 33
click at [792, 177] on button "Mark Incomplete" at bounding box center [828, 172] width 83 height 26
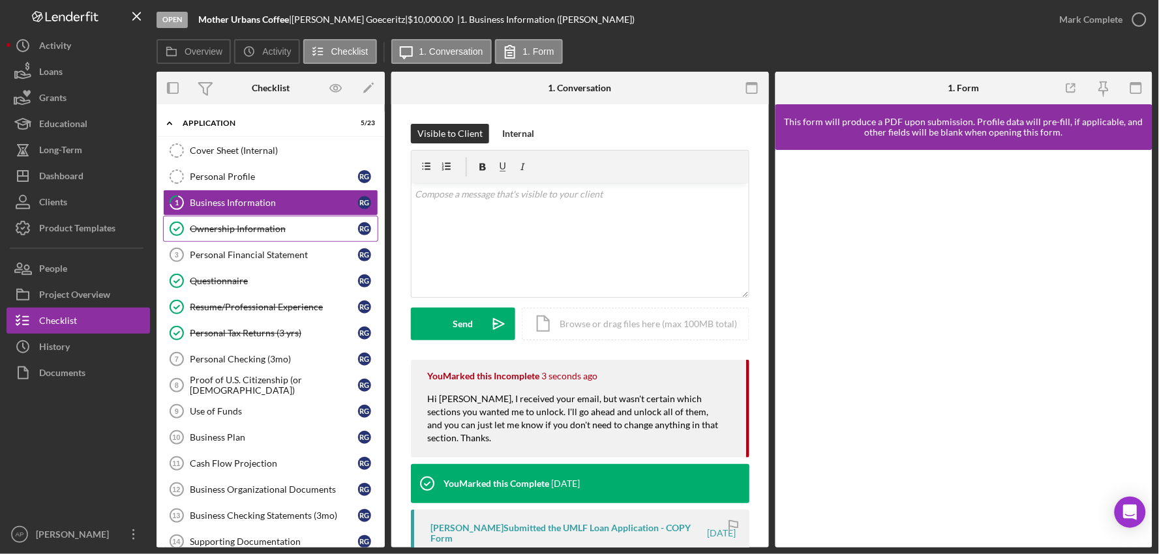
click at [352, 232] on div "Ownership Information" at bounding box center [274, 229] width 168 height 10
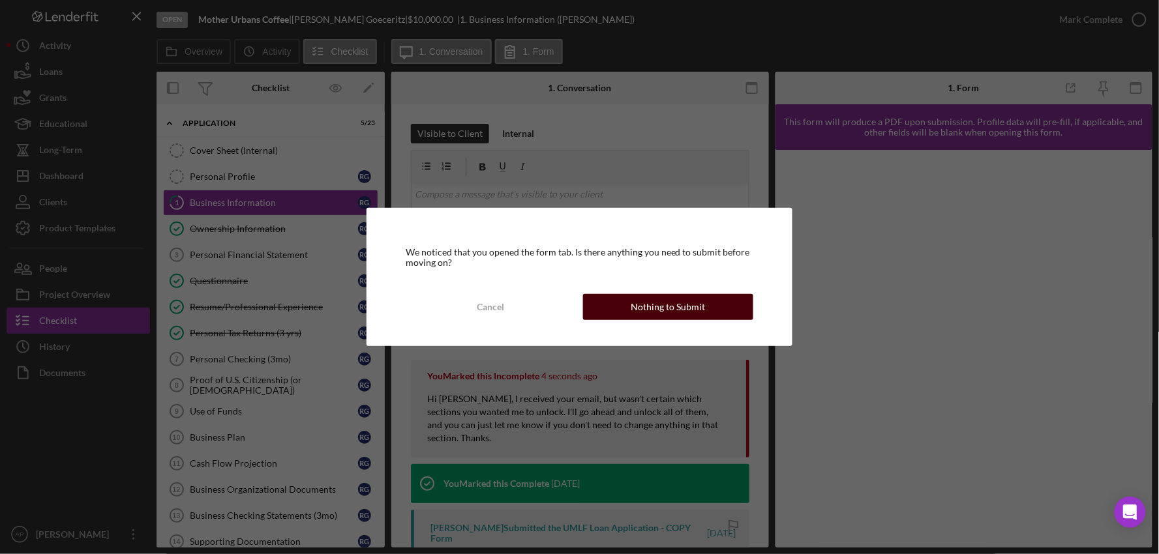
click at [630, 308] on button "Nothing to Submit" at bounding box center [668, 307] width 171 height 26
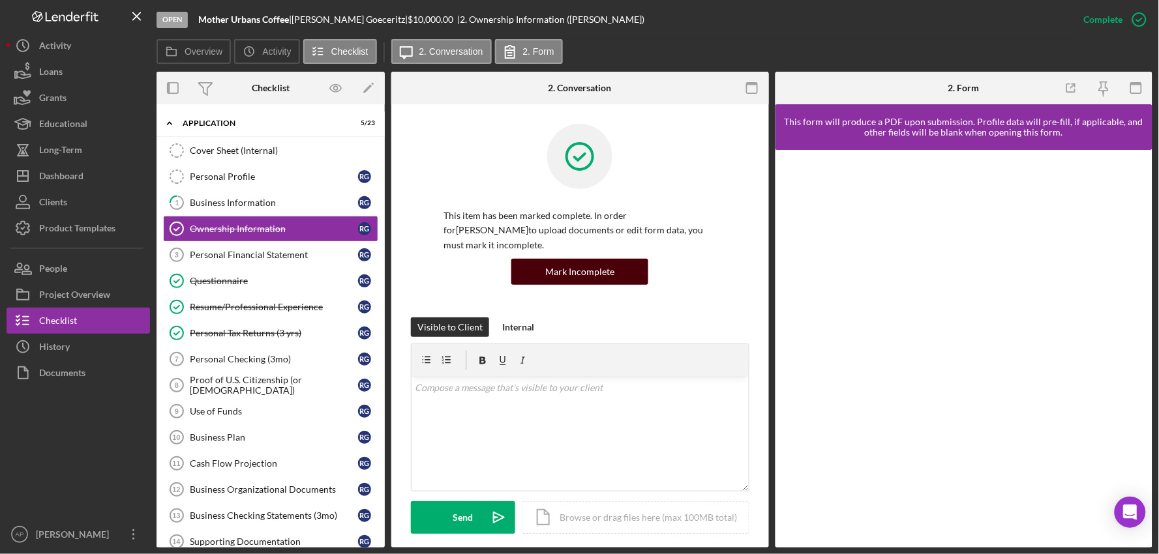
click at [616, 276] on button "Mark Incomplete" at bounding box center [579, 272] width 137 height 26
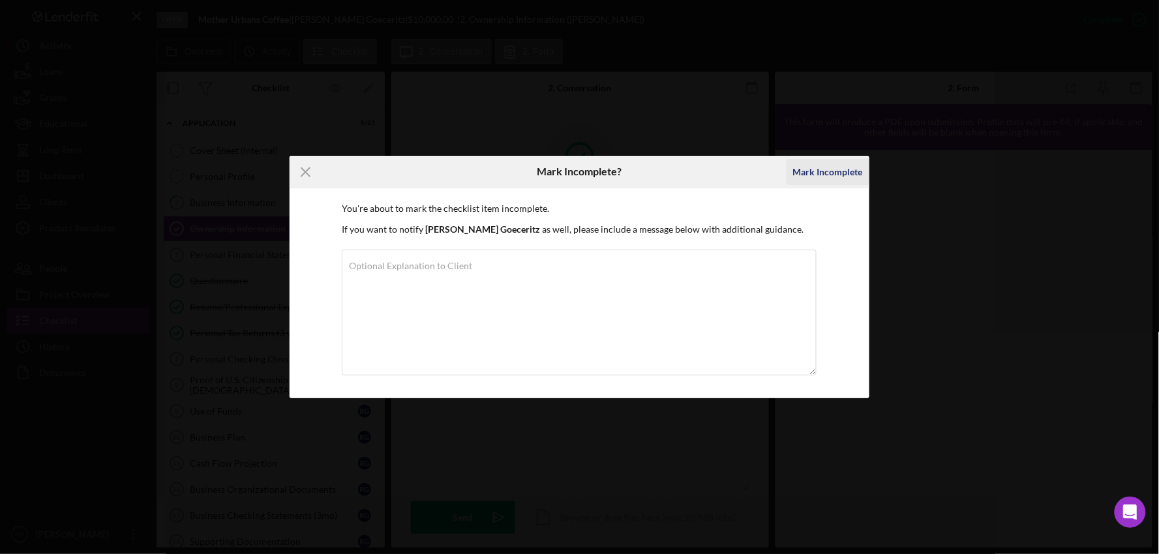
click at [860, 162] on div "Mark Incomplete" at bounding box center [828, 172] width 70 height 26
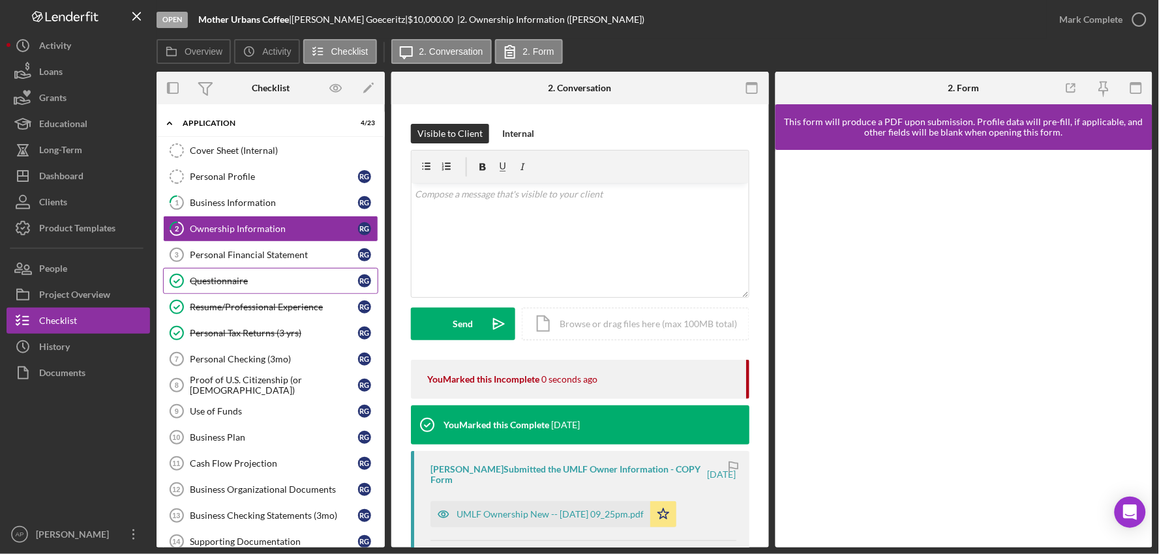
click at [337, 282] on div "Questionnaire" at bounding box center [274, 281] width 168 height 10
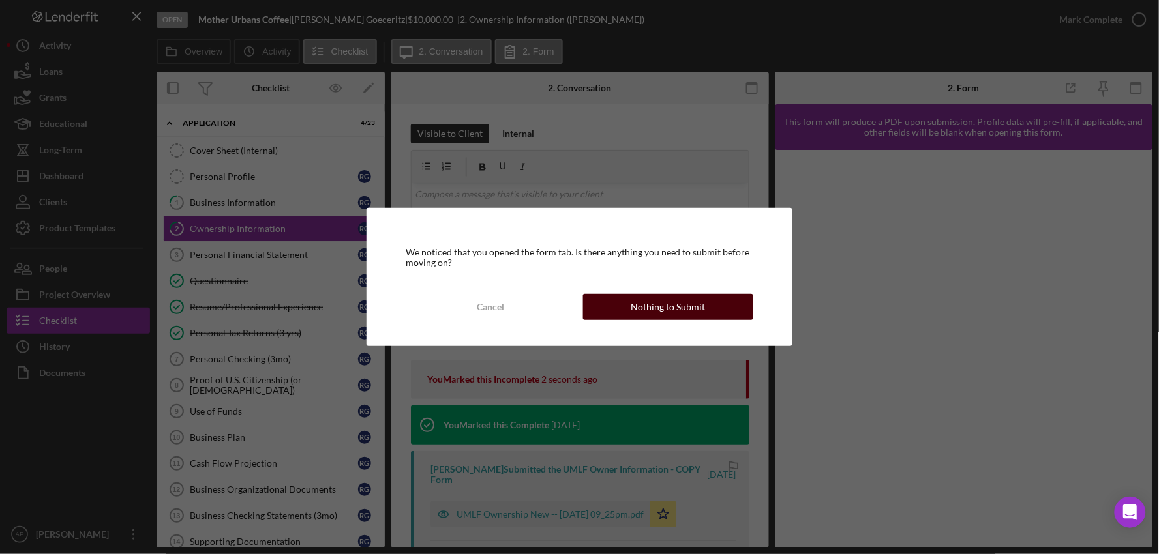
click at [601, 312] on button "Nothing to Submit" at bounding box center [668, 307] width 171 height 26
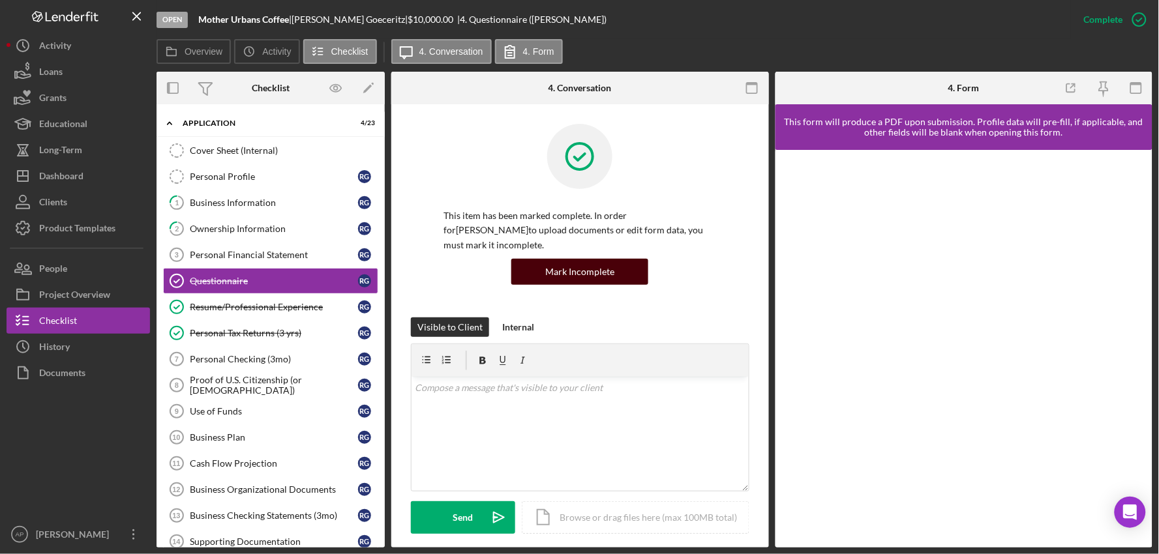
click at [595, 274] on div "Mark Incomplete" at bounding box center [579, 272] width 69 height 26
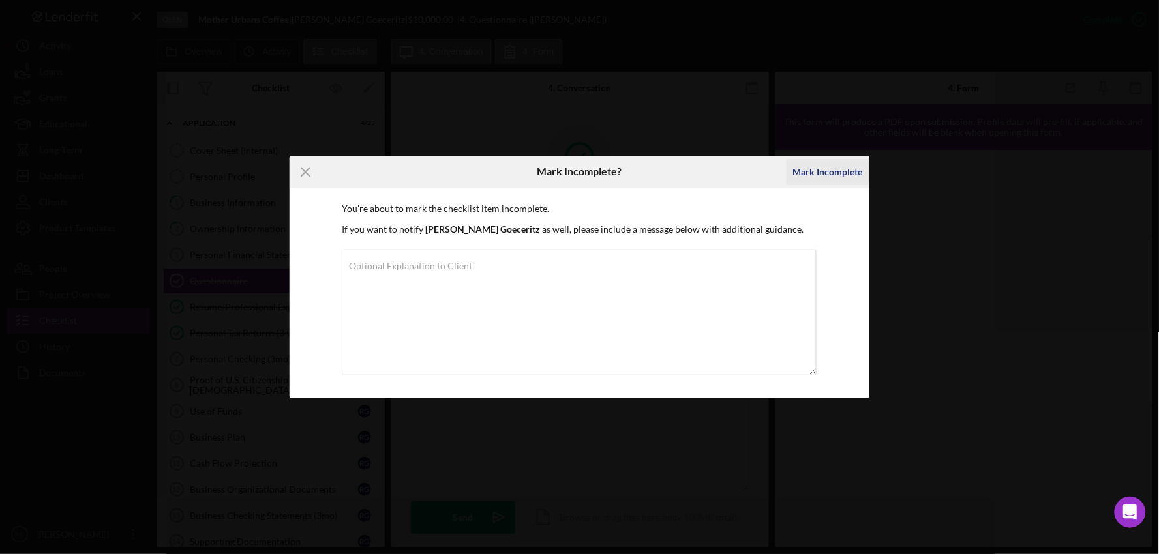
click at [835, 176] on div "Mark Incomplete" at bounding box center [828, 172] width 70 height 26
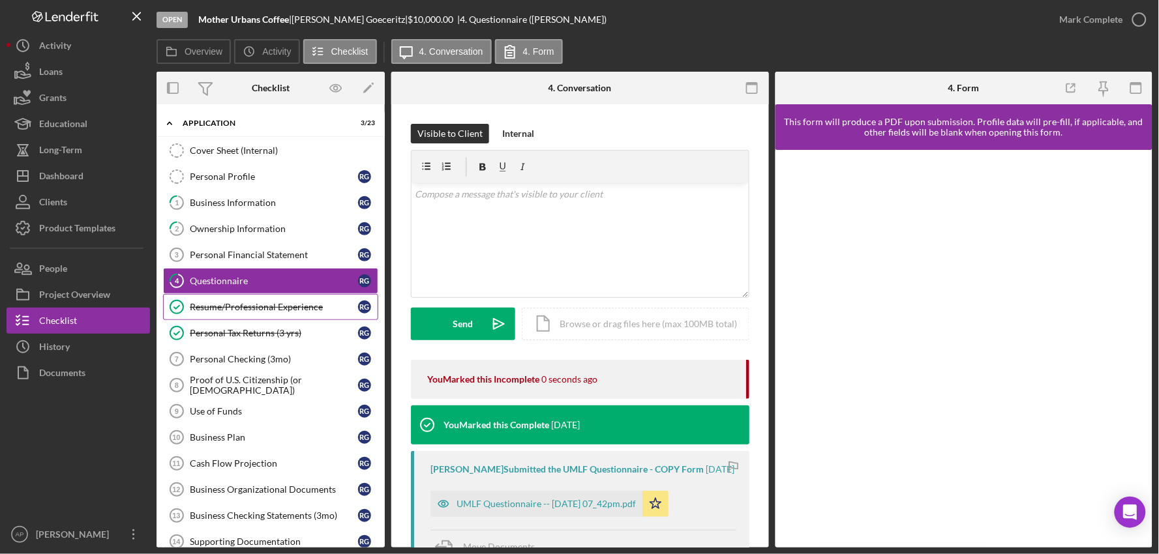
click at [263, 303] on div "Resume/Professional Experience" at bounding box center [274, 307] width 168 height 10
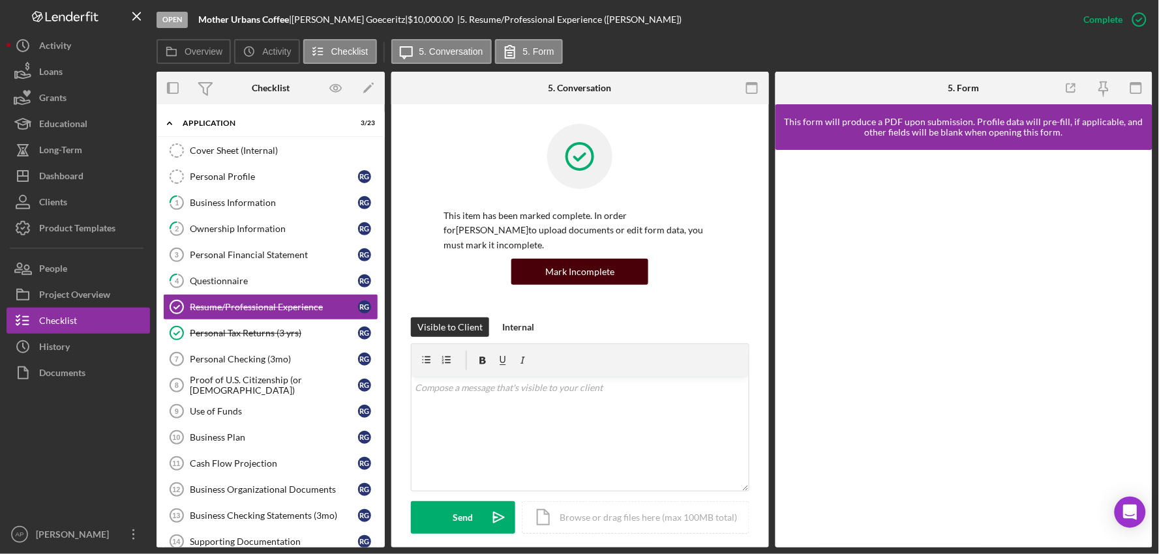
click at [533, 277] on button "Mark Incomplete" at bounding box center [579, 272] width 137 height 26
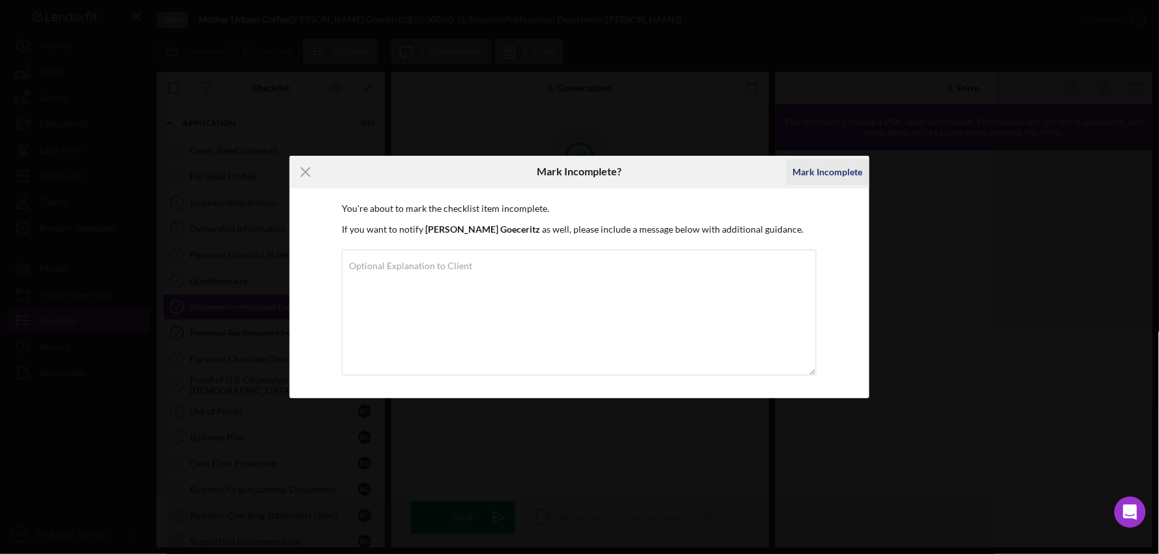
click at [820, 180] on div "Mark Incomplete" at bounding box center [828, 172] width 70 height 26
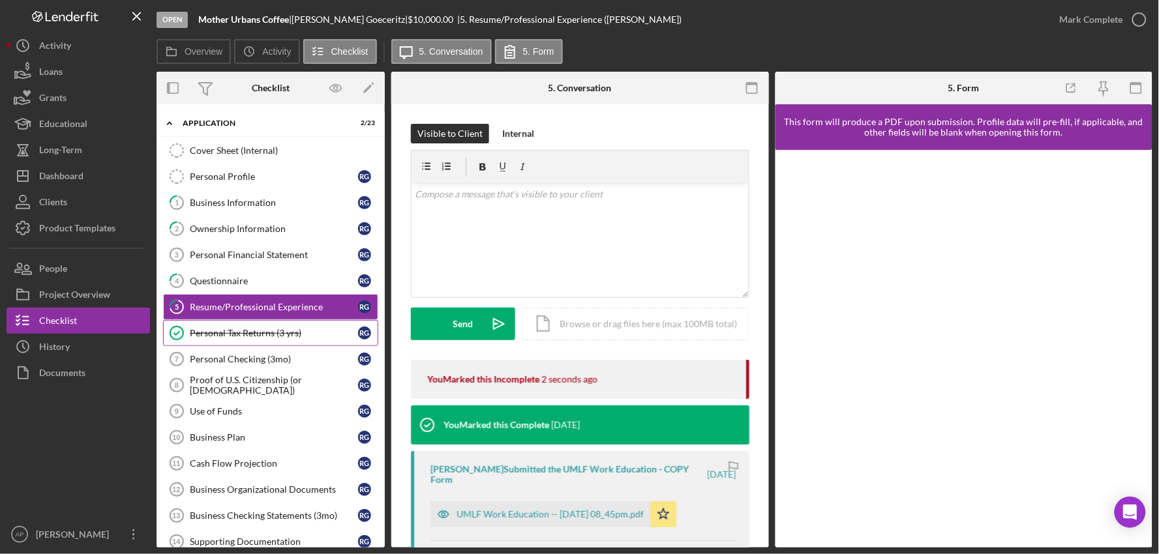
click at [276, 337] on div "Personal Tax Returns (3 yrs)" at bounding box center [274, 333] width 168 height 10
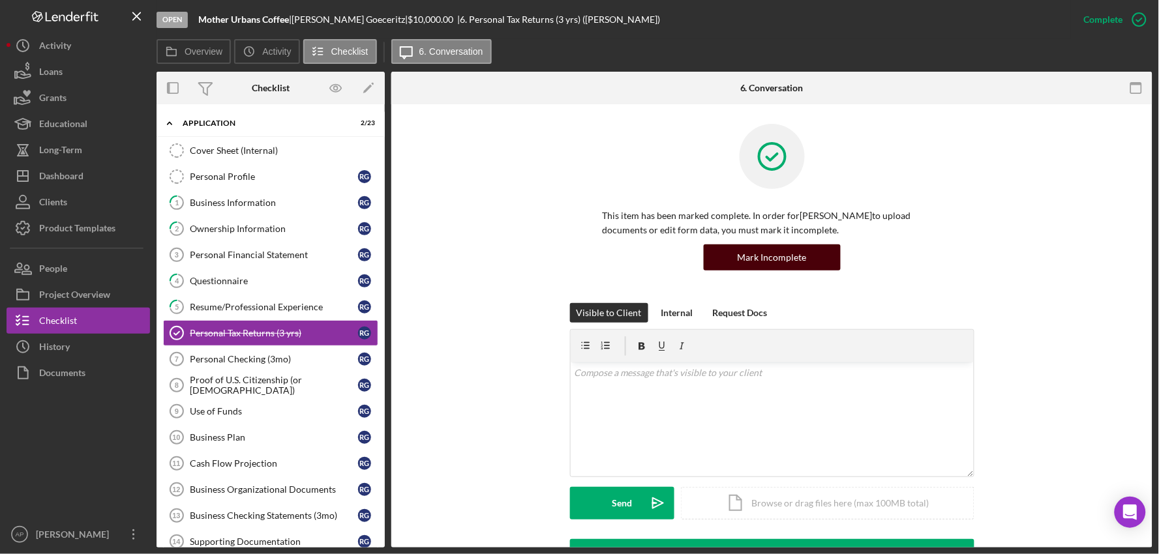
click at [801, 258] on div "Mark Incomplete" at bounding box center [772, 258] width 69 height 26
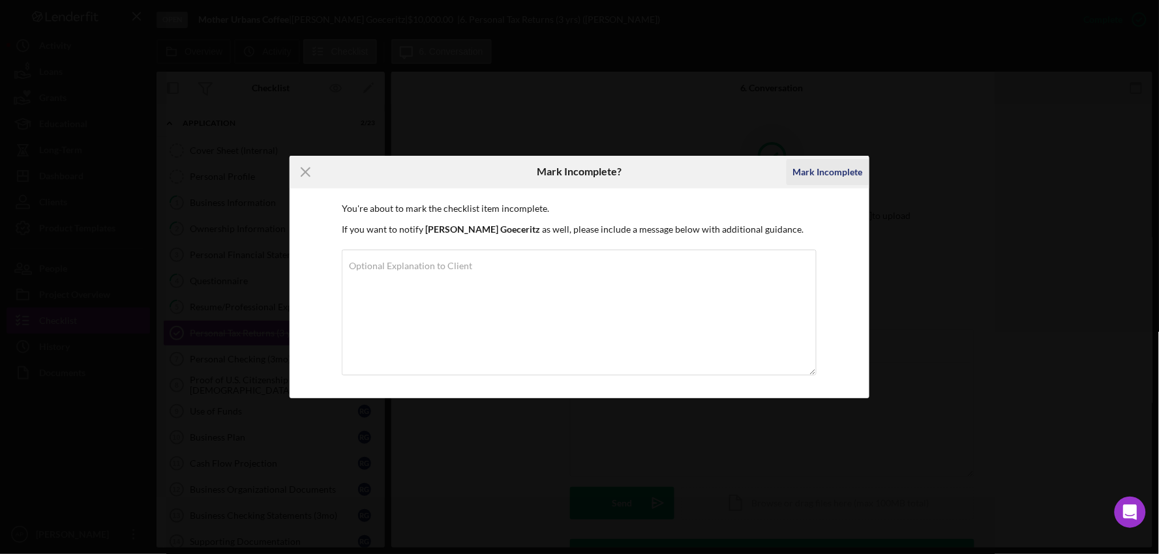
click at [839, 168] on div "Mark Incomplete" at bounding box center [828, 172] width 70 height 26
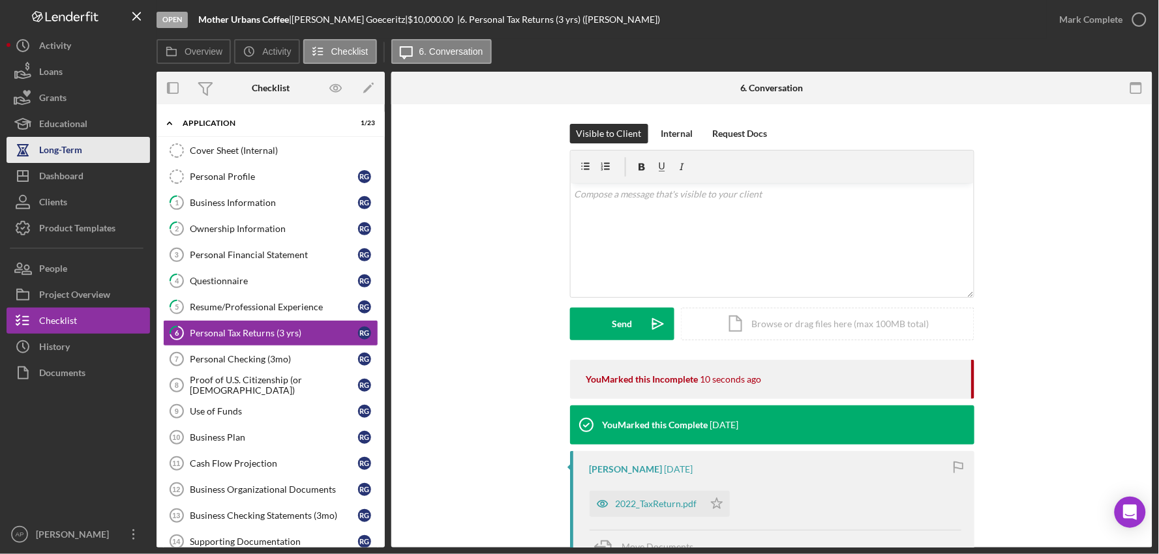
click at [103, 161] on button "Long-Term" at bounding box center [78, 150] width 143 height 26
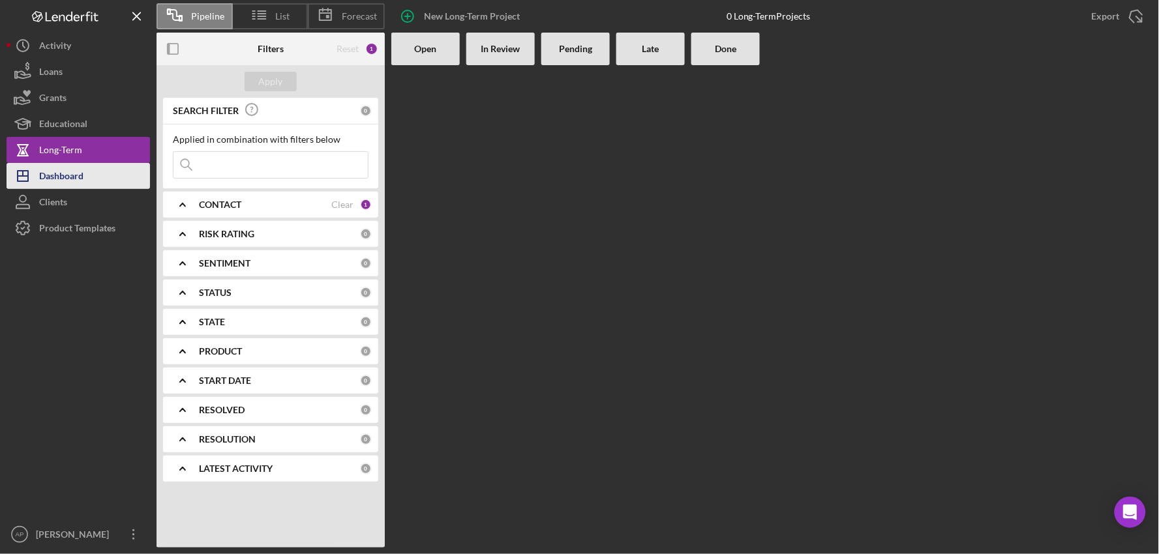
click at [100, 172] on button "Icon/Dashboard Dashboard" at bounding box center [78, 176] width 143 height 26
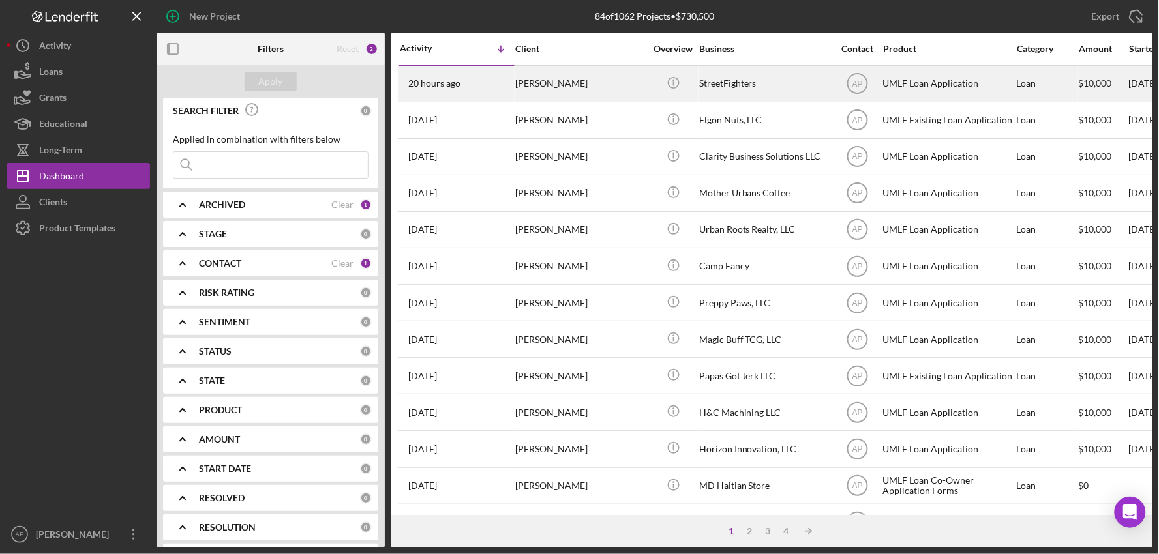
click at [643, 95] on div "Alex Farriell" at bounding box center [580, 84] width 130 height 35
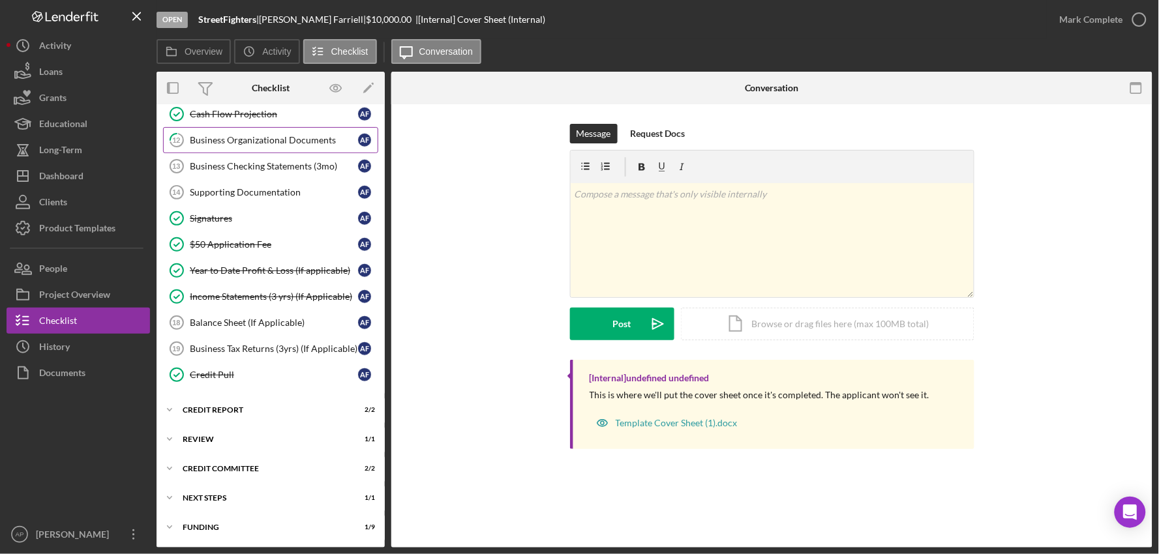
scroll to position [327, 0]
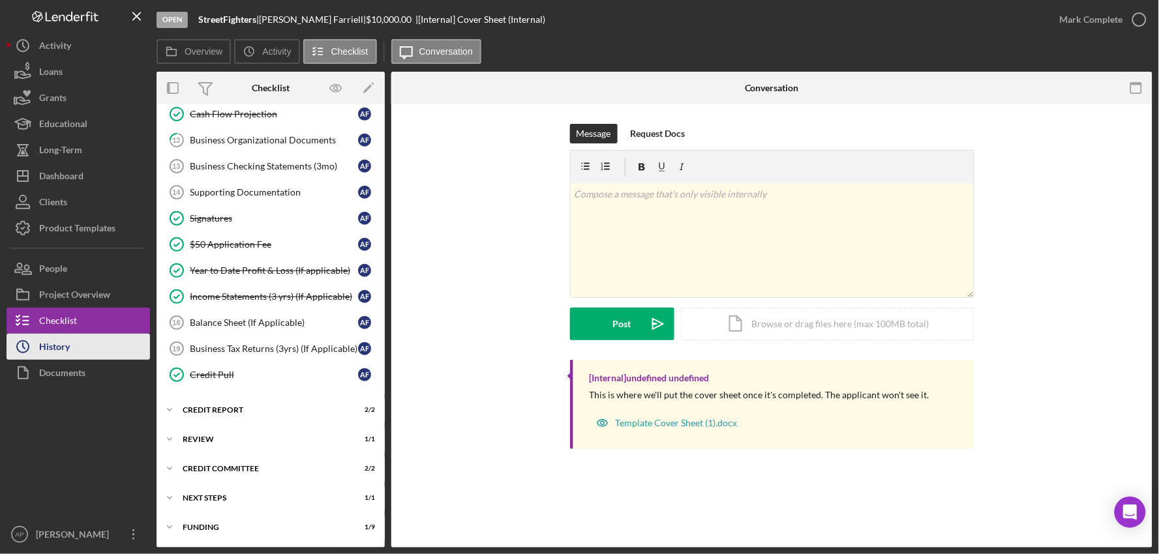
click at [89, 356] on button "Icon/History History" at bounding box center [78, 347] width 143 height 26
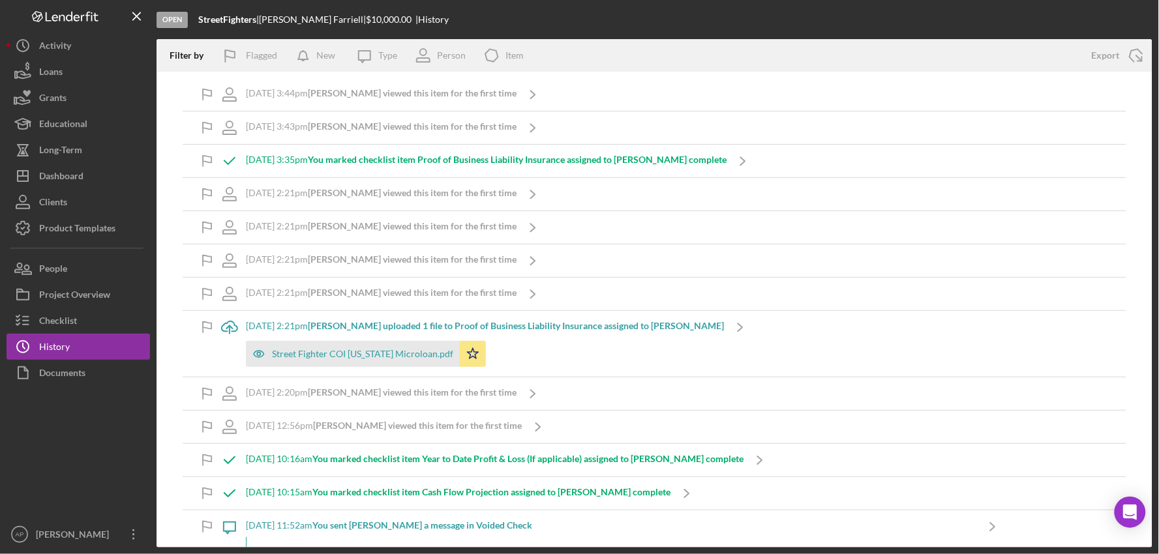
click at [612, 162] on b "You marked checklist item Proof of Business Liability Insurance assigned to Ale…" at bounding box center [517, 159] width 419 height 11
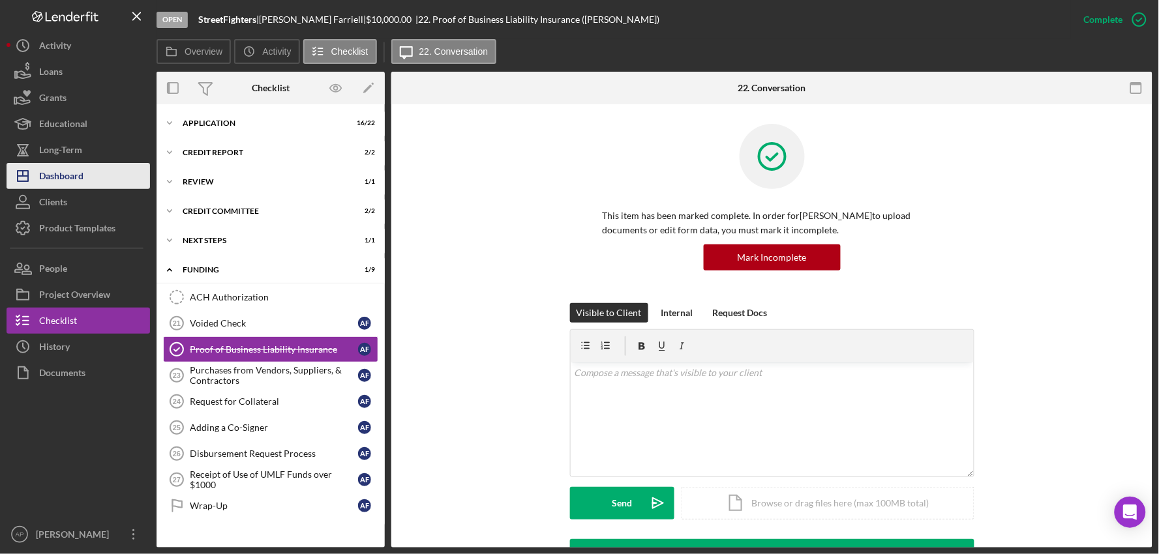
click at [89, 183] on button "Icon/Dashboard Dashboard" at bounding box center [78, 176] width 143 height 26
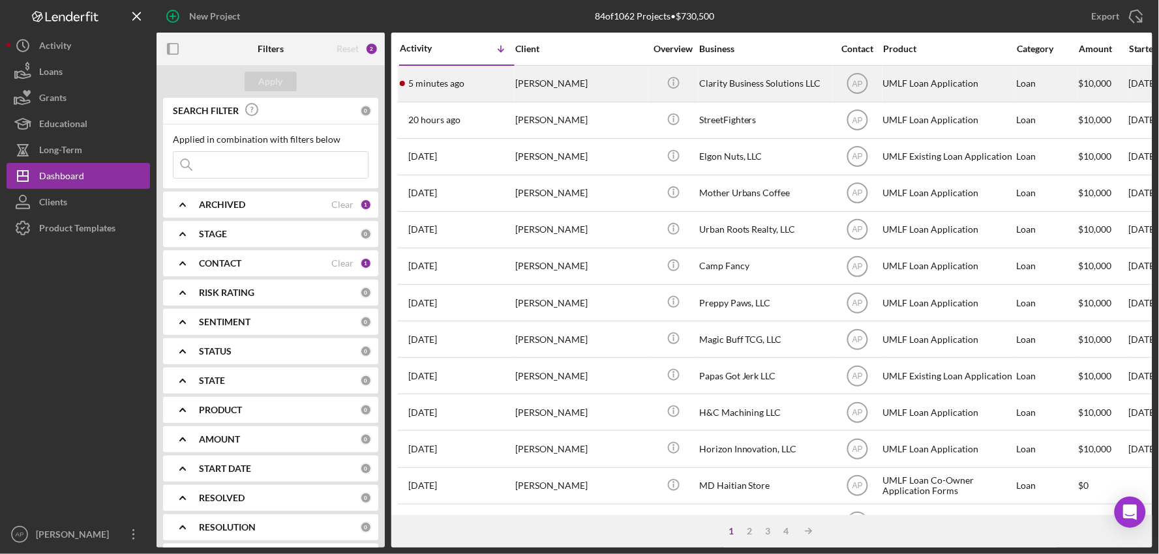
click at [547, 73] on div "Pandora Saunders" at bounding box center [580, 84] width 130 height 35
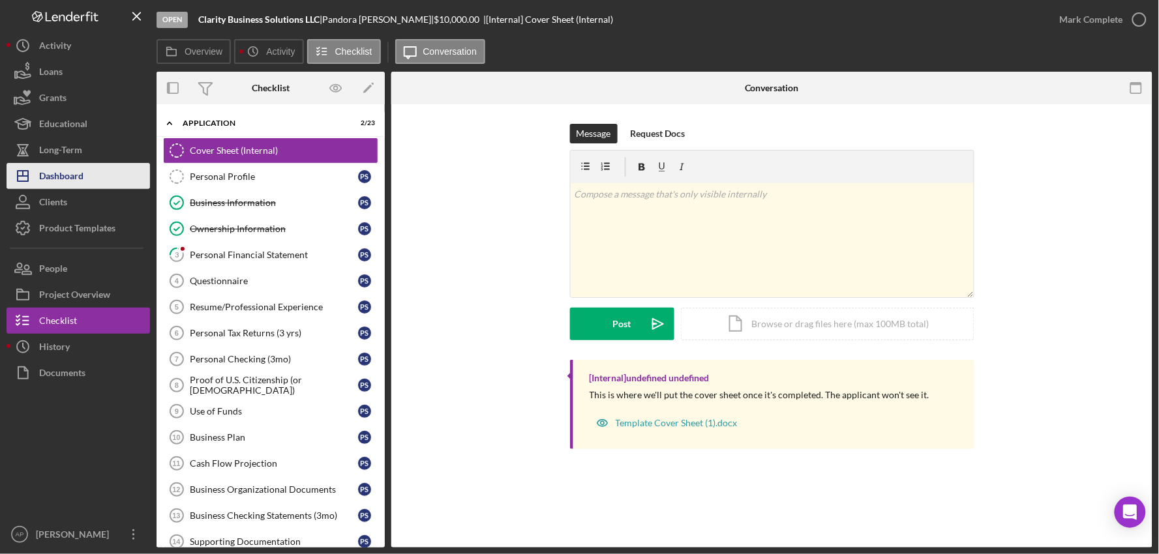
click at [86, 166] on button "Icon/Dashboard Dashboard" at bounding box center [78, 176] width 143 height 26
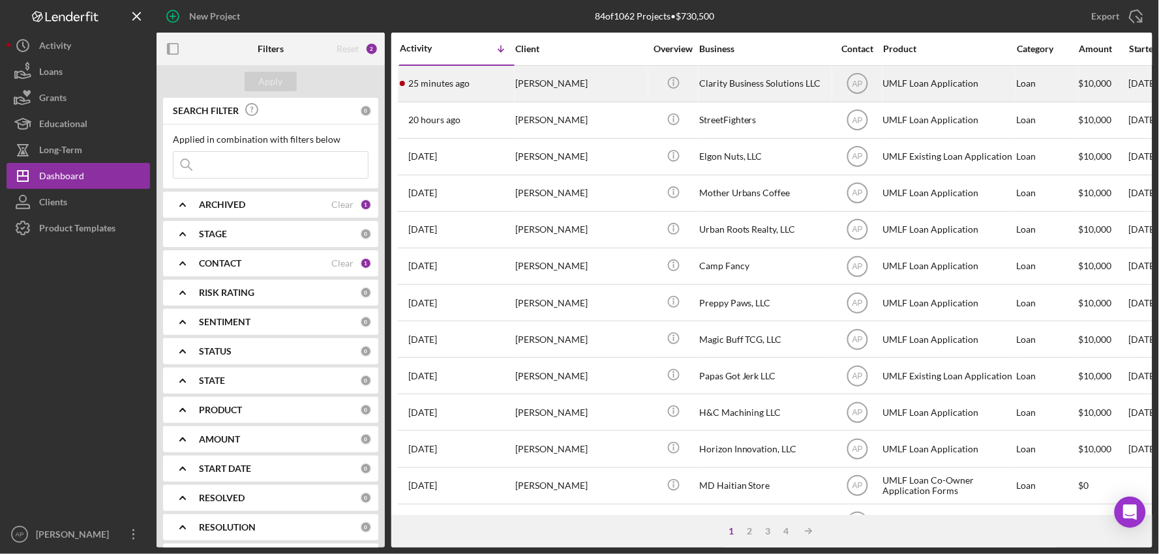
click at [568, 76] on div "Pandora Saunders" at bounding box center [580, 84] width 130 height 35
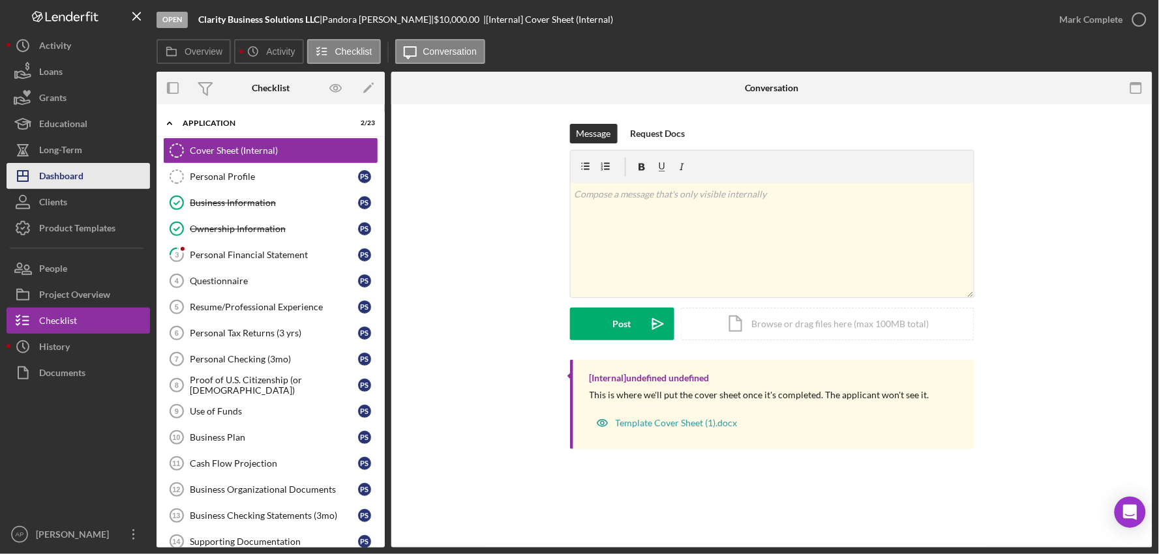
click at [57, 177] on div "Dashboard" at bounding box center [61, 177] width 44 height 29
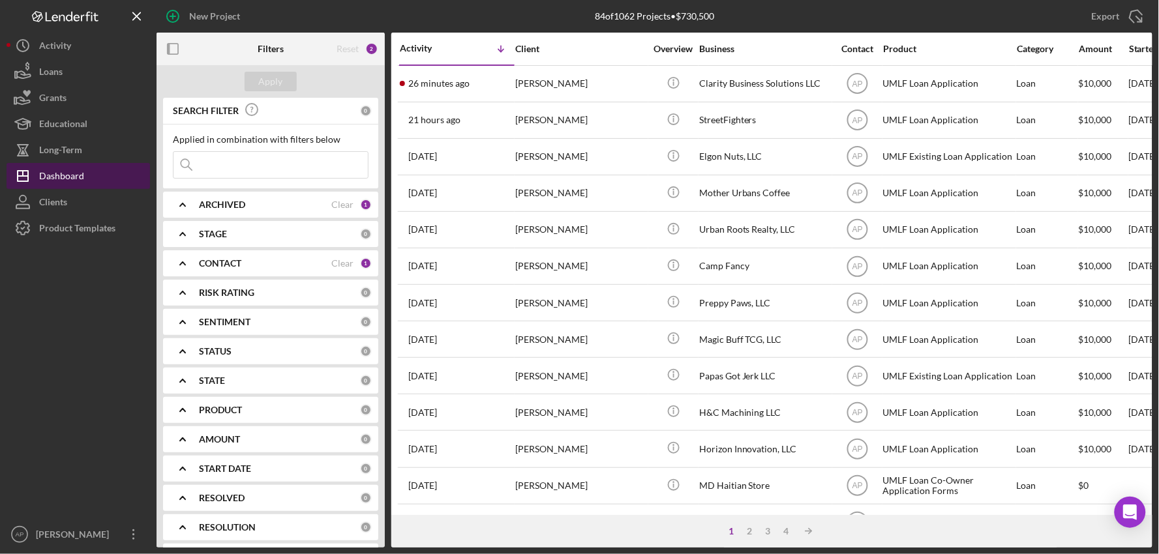
click at [113, 179] on button "Icon/Dashboard Dashboard" at bounding box center [78, 176] width 143 height 26
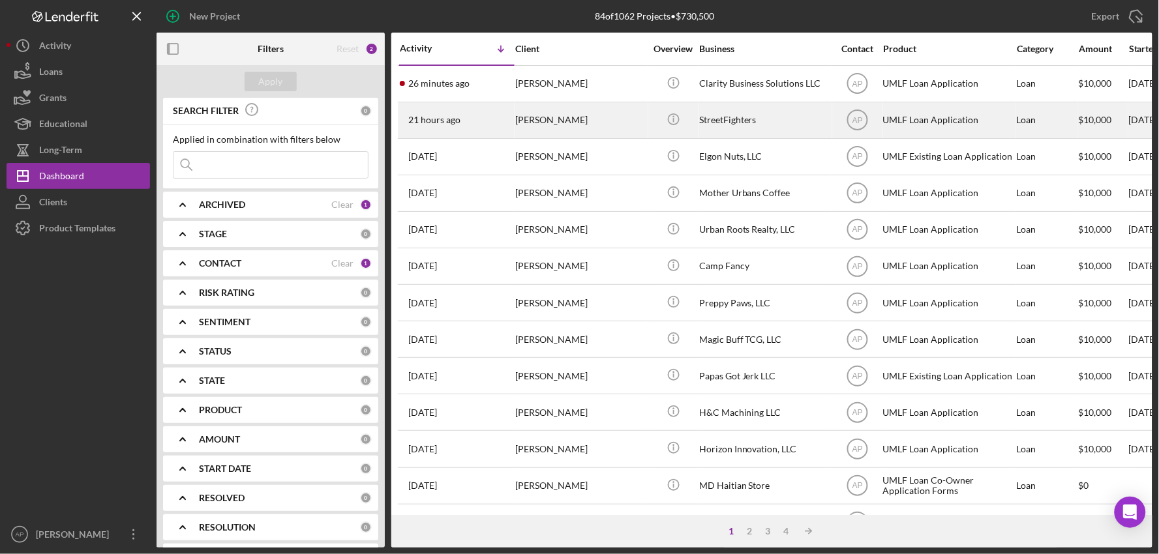
click at [572, 106] on div "Alex Farriell" at bounding box center [580, 120] width 130 height 35
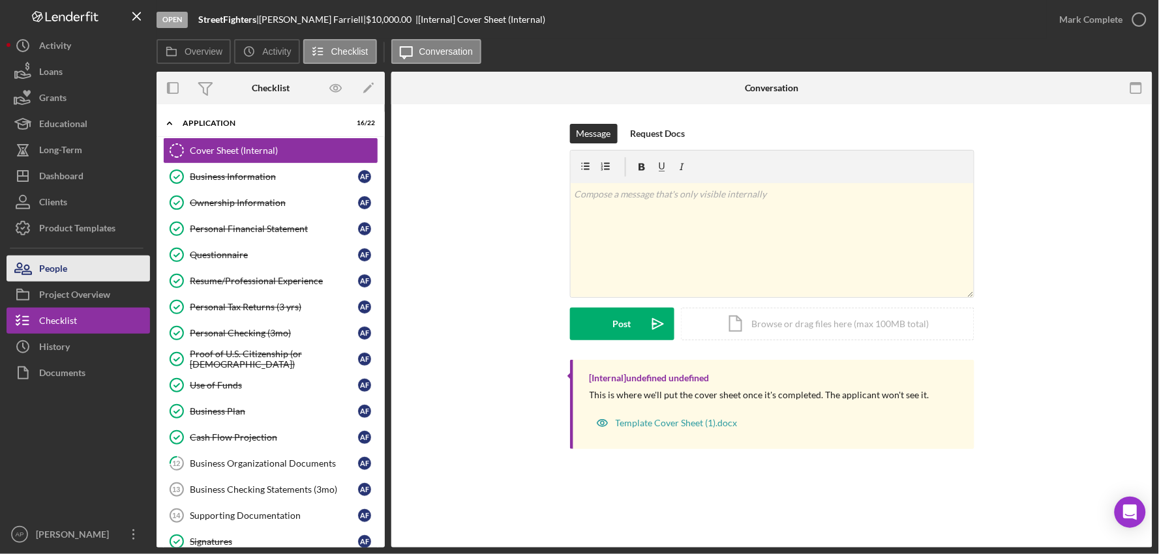
click at [106, 269] on button "People" at bounding box center [78, 269] width 143 height 26
